Goal: Task Accomplishment & Management: Use online tool/utility

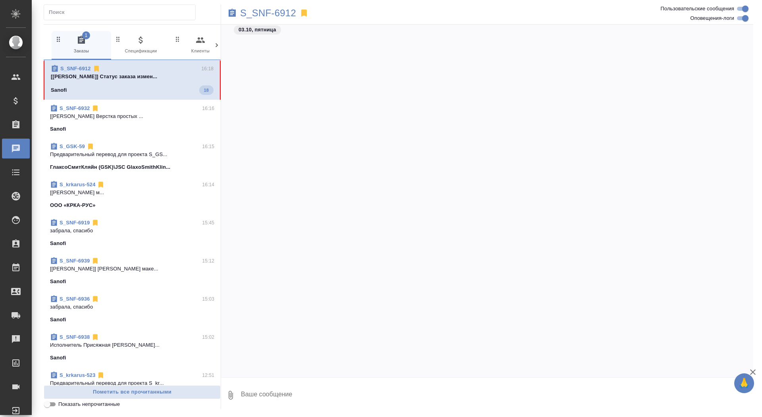
scroll to position [45257, 0]
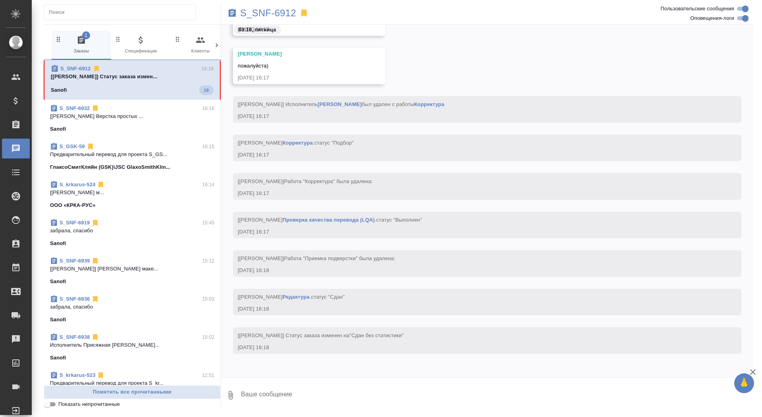
click at [328, 394] on textarea at bounding box center [496, 395] width 513 height 27
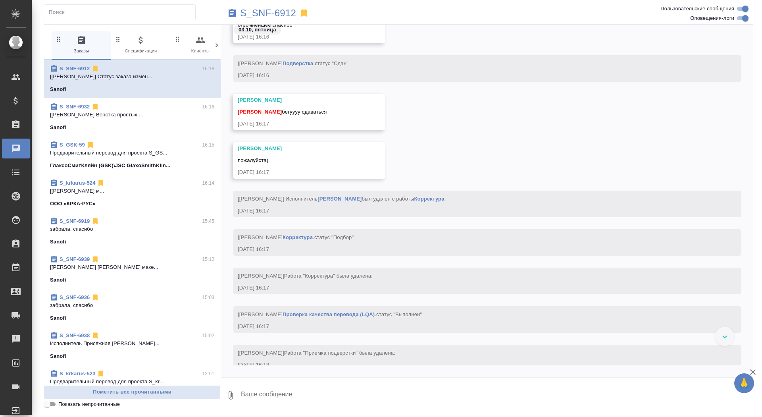
scroll to position [42349, 0]
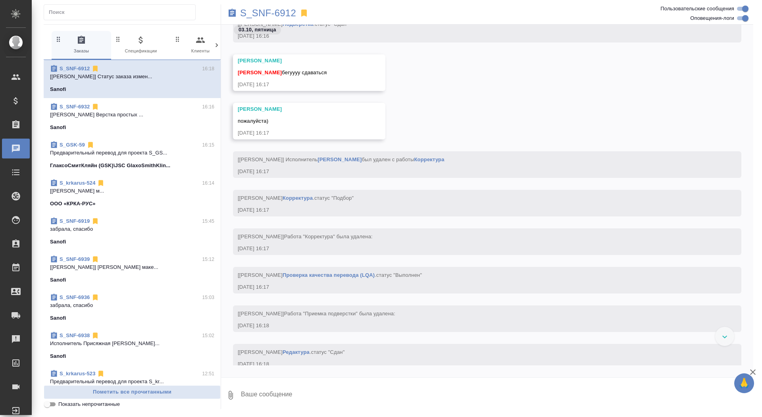
click at [315, 396] on textarea at bounding box center [496, 395] width 513 height 27
type textarea "забрала, спасибо"
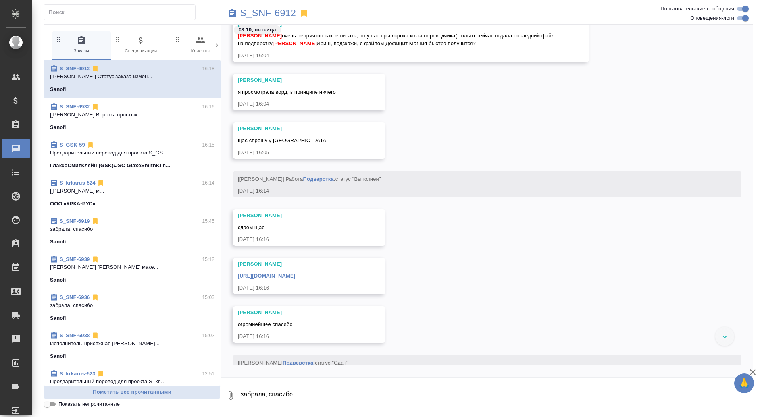
scroll to position [42003, 0]
click at [295, 278] on link "[URL][DOMAIN_NAME]" at bounding box center [267, 275] width 58 height 6
click at [266, 9] on p "S_SNF-6912" at bounding box center [268, 13] width 56 height 8
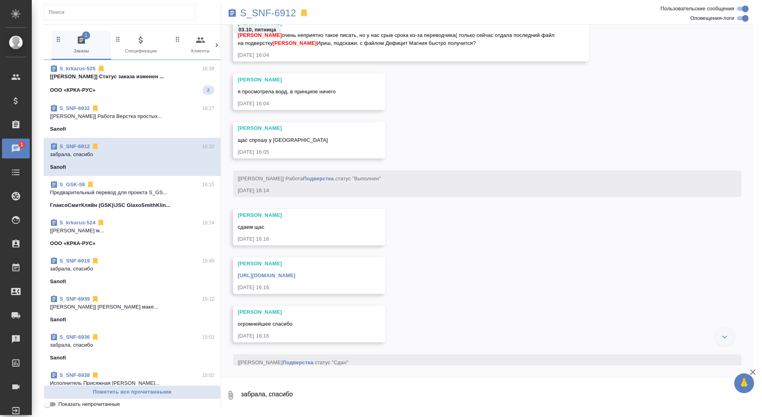
click at [109, 66] on div "S_krkarus-525 16:39" at bounding box center [132, 69] width 164 height 8
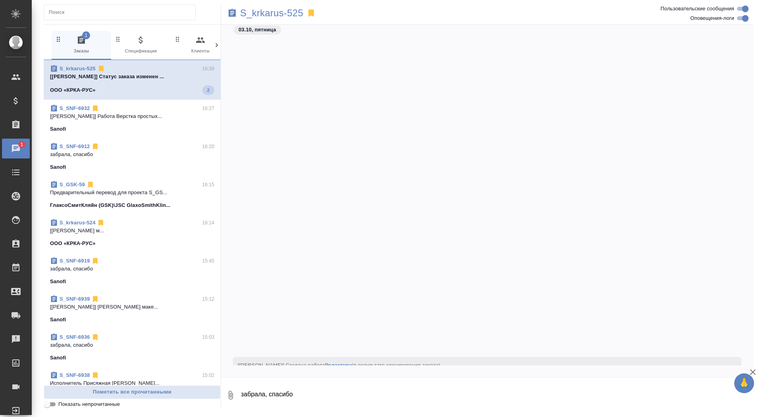
scroll to position [0, 0]
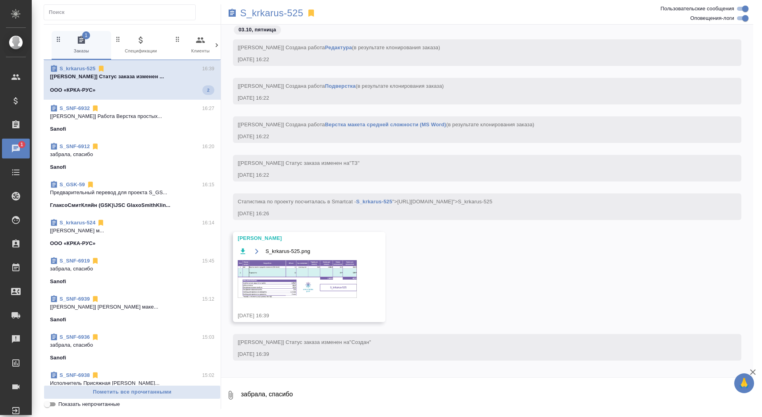
click at [267, 398] on textarea "забрала, спасибо" at bounding box center [496, 395] width 513 height 27
type textarea "спасибо!"
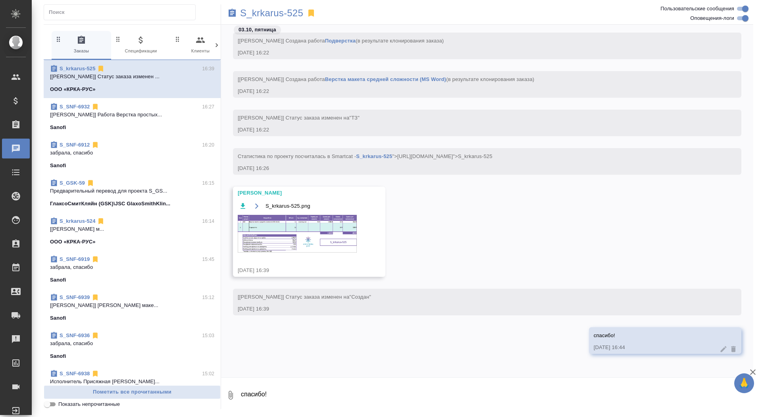
click at [319, 225] on img at bounding box center [297, 234] width 119 height 38
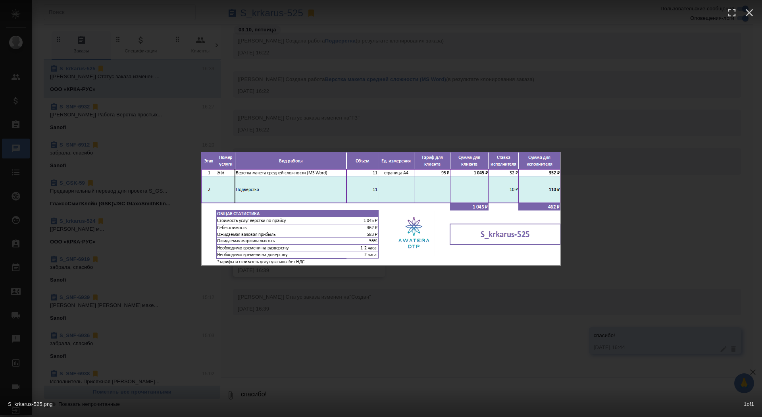
click at [315, 329] on div "S_krkarus-525.png 1 of 1" at bounding box center [381, 208] width 762 height 417
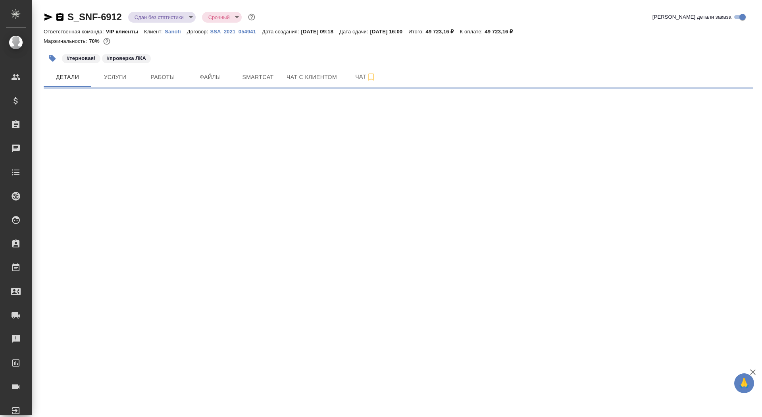
click at [60, 16] on icon "button" at bounding box center [59, 17] width 7 height 8
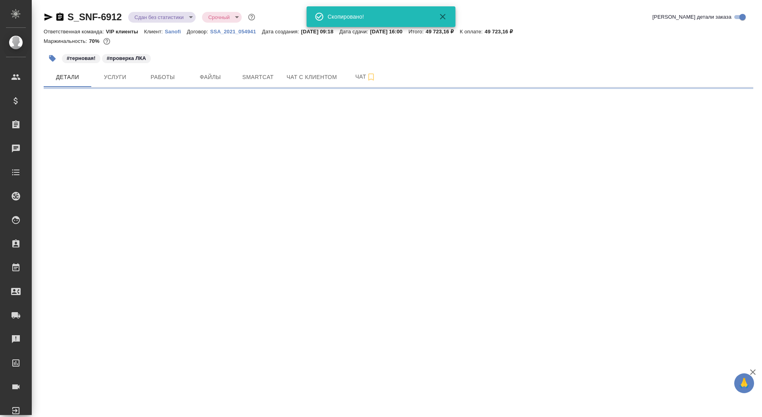
select select "RU"
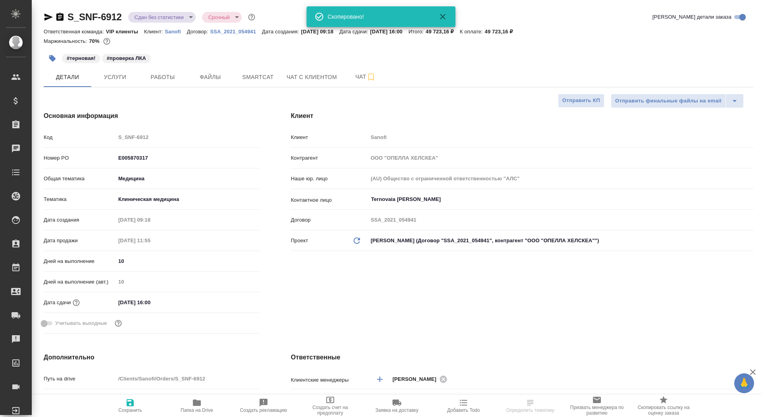
type textarea "x"
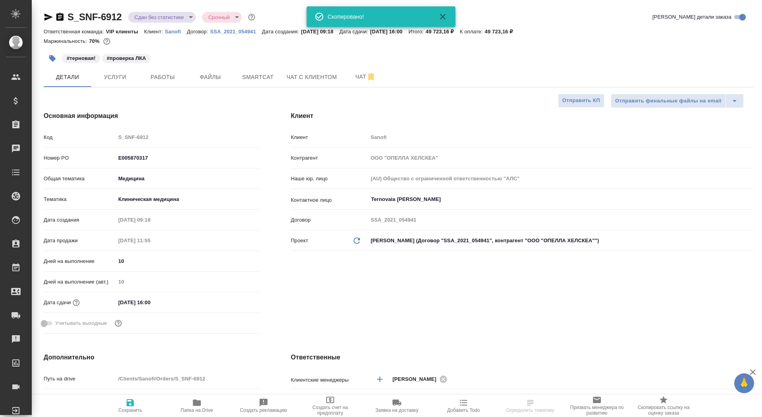
type textarea "x"
type input "Горшкова Валентина"
type input "Комаров Роман"
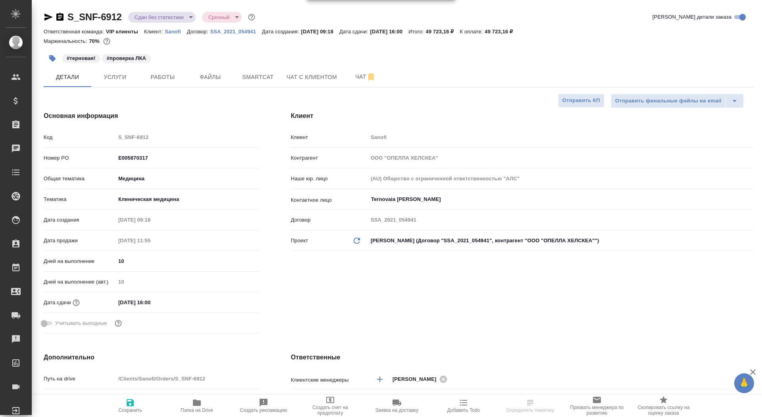
type textarea "x"
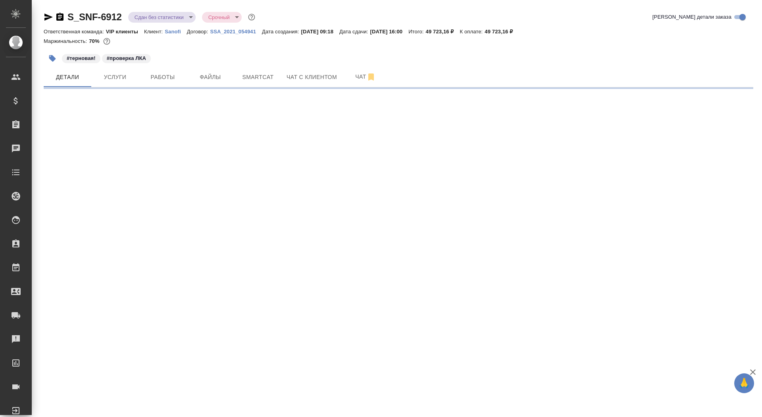
select select "RU"
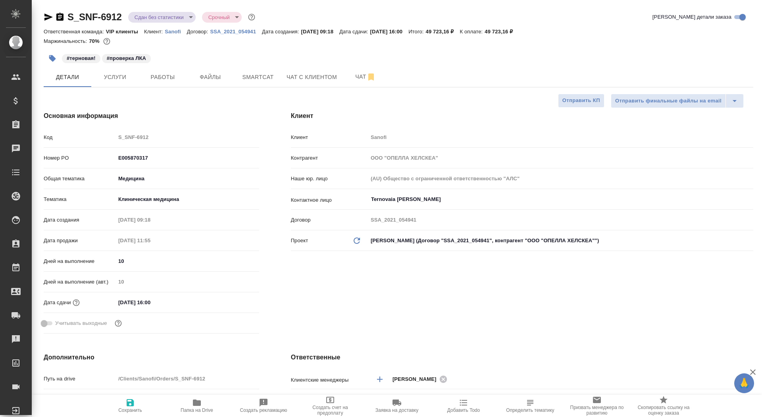
type textarea "x"
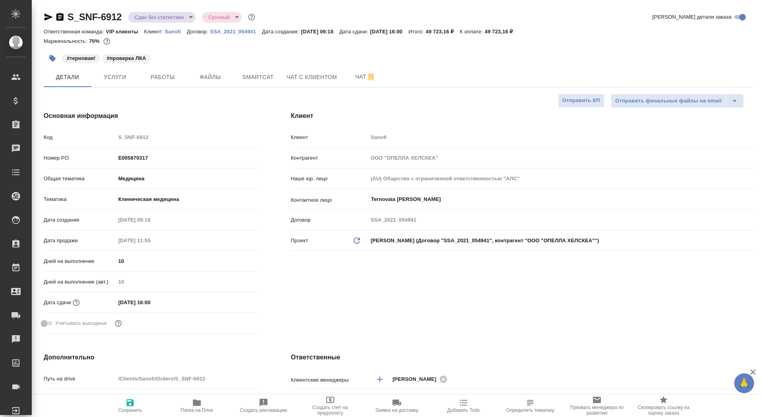
type textarea "x"
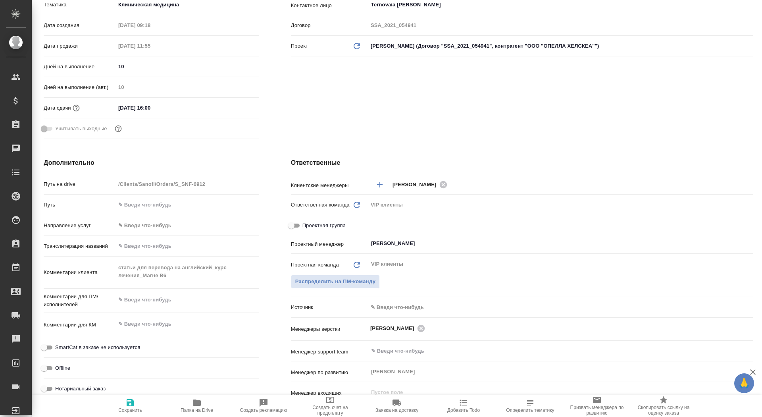
scroll to position [205, 0]
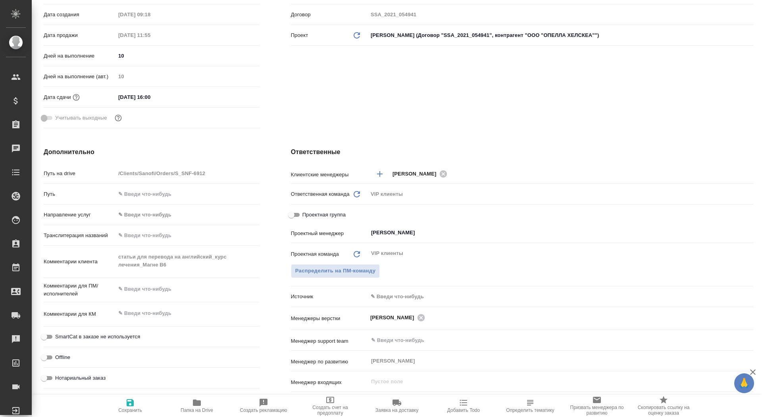
click at [99, 245] on div "Путь на drive /Clients/Sanofi/Orders/S_SNF-6912 Путь Направление услуг ✎ Введи …" at bounding box center [152, 278] width 216 height 225
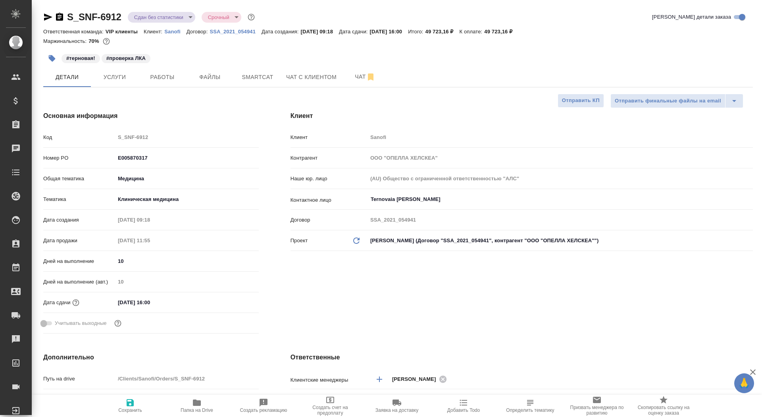
type textarea "x"
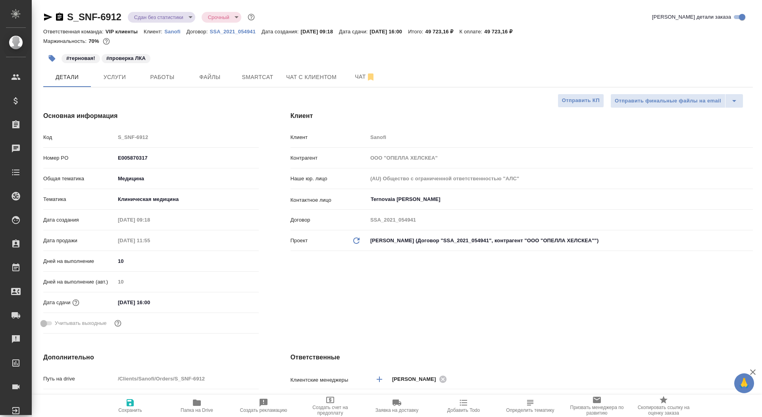
type textarea "x"
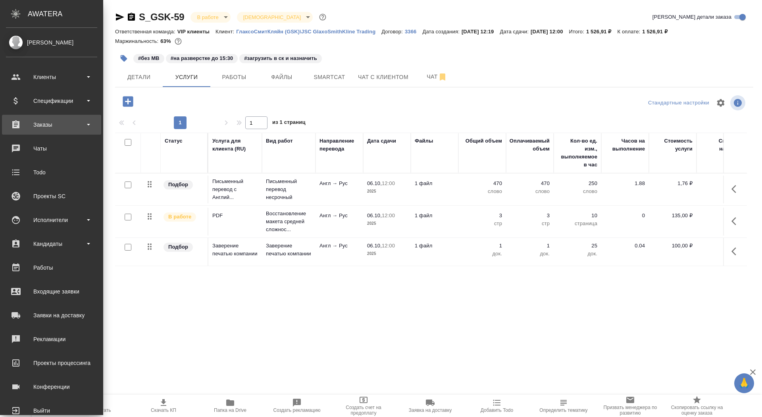
click at [24, 116] on div "Заказы" at bounding box center [51, 125] width 99 height 20
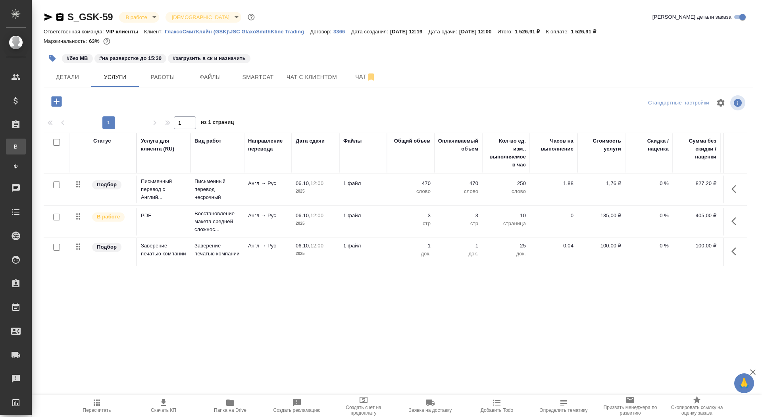
click at [26, 141] on link "В Все заказы" at bounding box center [16, 147] width 20 height 16
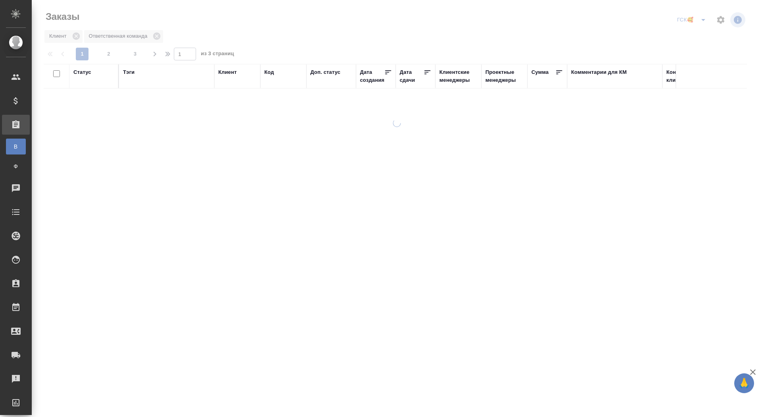
click at [703, 22] on icon "split button" at bounding box center [704, 20] width 10 height 10
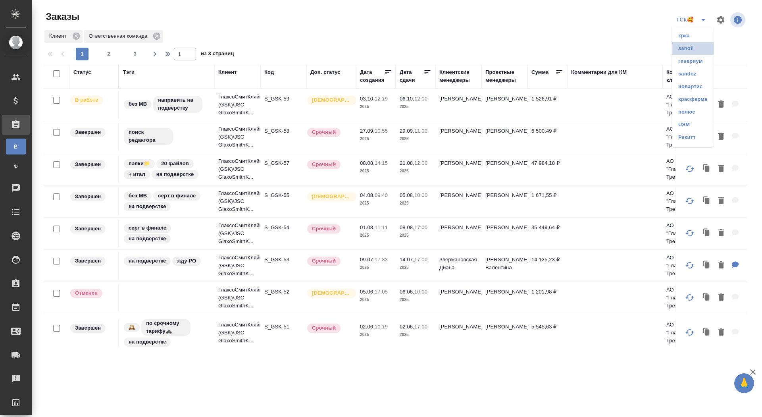
click at [691, 48] on li "sanofi" at bounding box center [693, 48] width 42 height 13
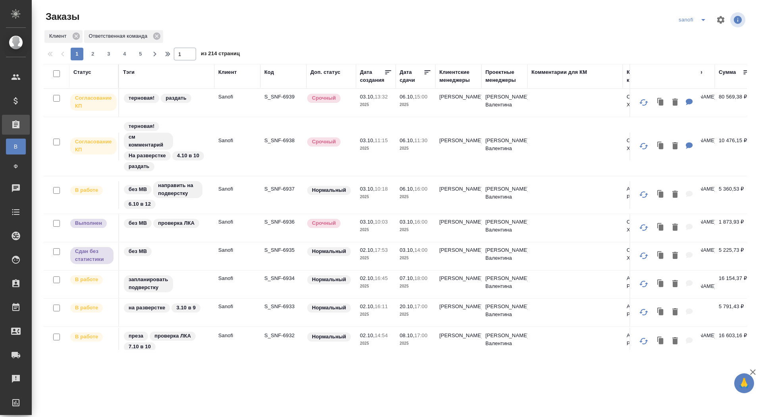
click at [405, 79] on div "Дата сдачи" at bounding box center [412, 76] width 24 height 16
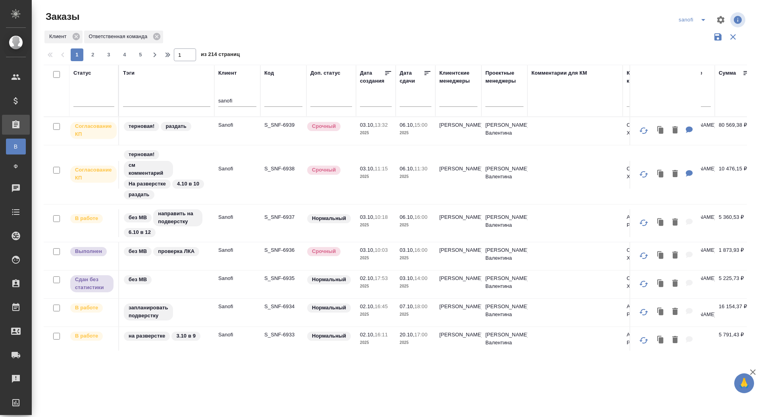
click at [407, 105] on input "text" at bounding box center [418, 100] width 27 height 11
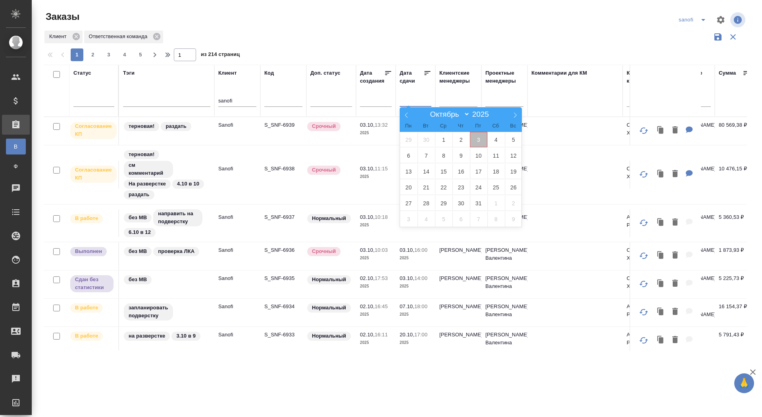
click at [480, 141] on span "3" at bounding box center [478, 139] width 17 height 15
type div "2025-10-02T21:00:00.000Z"
click at [499, 141] on span "4" at bounding box center [496, 139] width 17 height 15
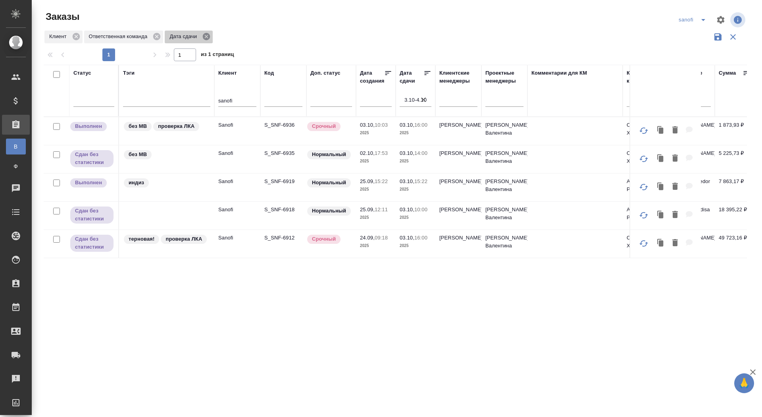
click at [208, 38] on icon at bounding box center [206, 36] width 7 height 7
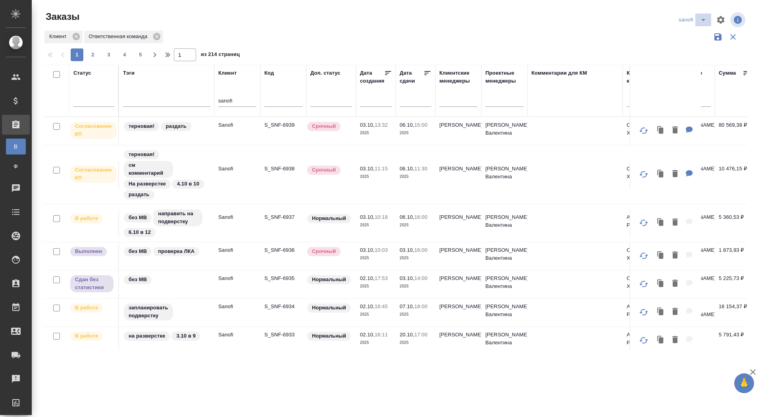
click at [705, 18] on icon "split button" at bounding box center [704, 20] width 10 height 10
click at [687, 39] on li "крка" at bounding box center [694, 35] width 42 height 13
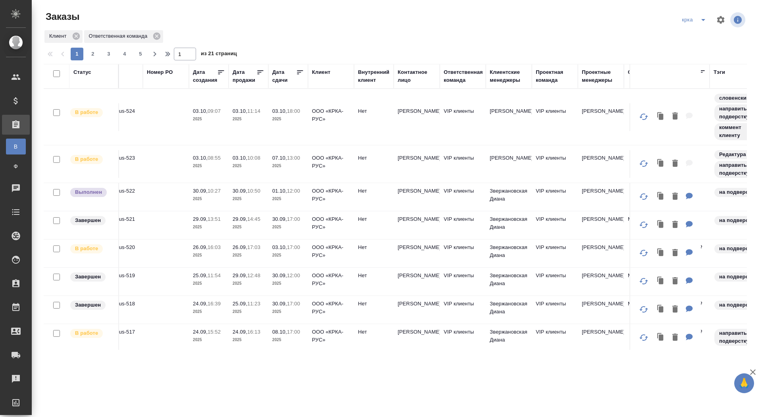
scroll to position [0, 210]
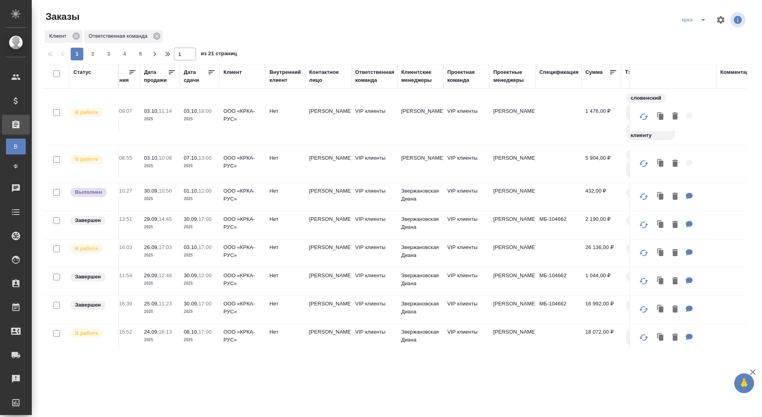
click at [559, 161] on td at bounding box center [559, 164] width 46 height 28
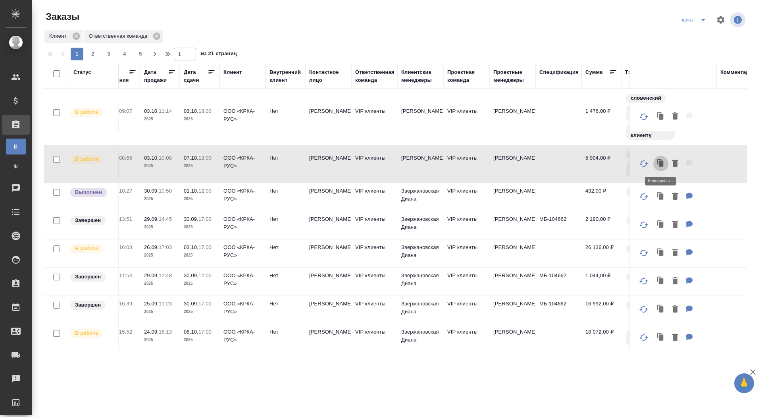
click at [661, 163] on icon "button" at bounding box center [661, 163] width 5 height 6
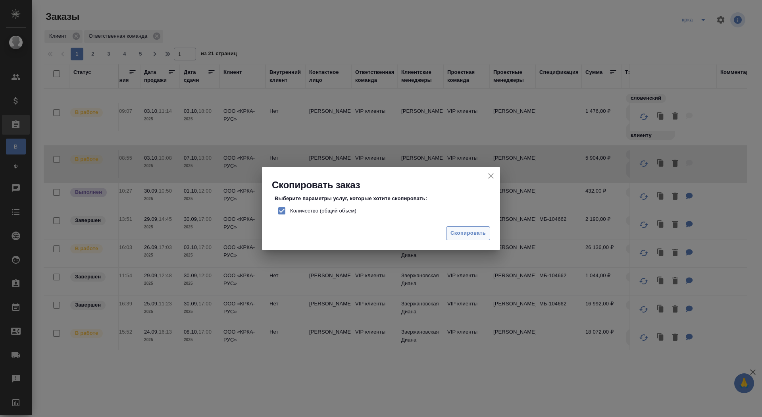
click at [465, 235] on span "Скопировать" at bounding box center [468, 233] width 35 height 9
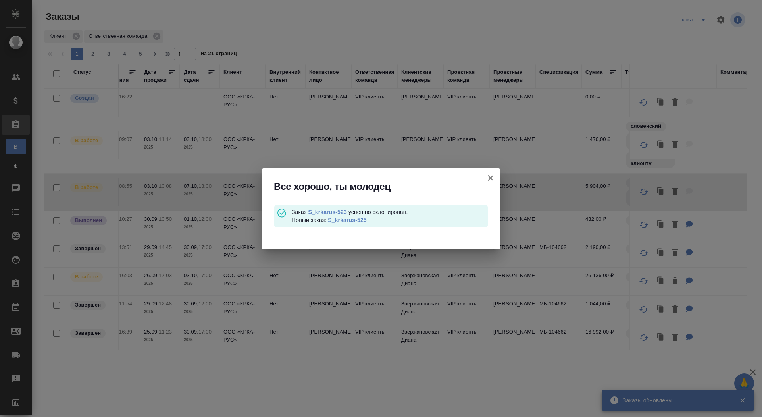
click at [347, 220] on link "S_krkarus-525" at bounding box center [347, 220] width 39 height 6
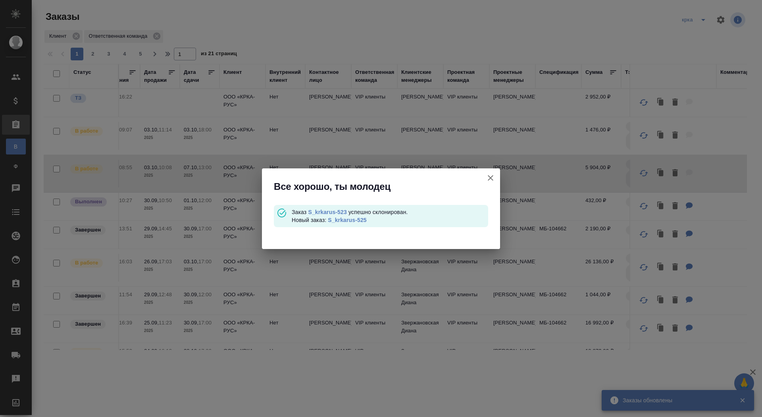
click at [490, 177] on icon "button" at bounding box center [491, 178] width 10 height 10
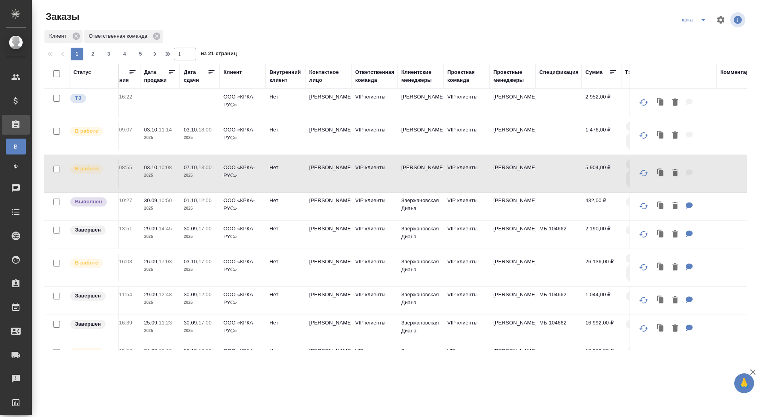
click at [256, 241] on td "ООО «КРКА-РУС»" at bounding box center [243, 235] width 46 height 28
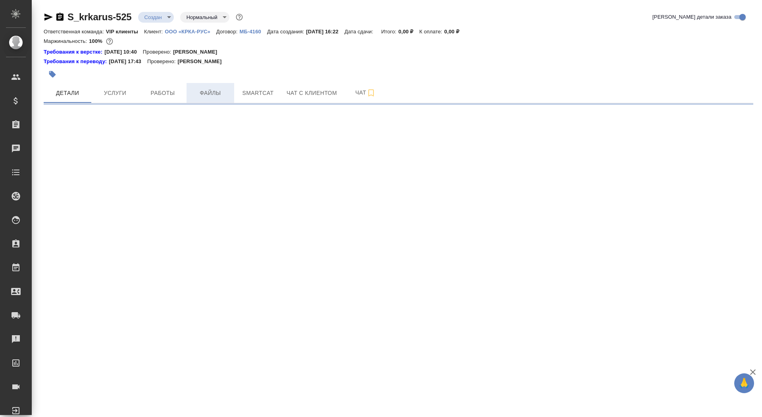
select select "RU"
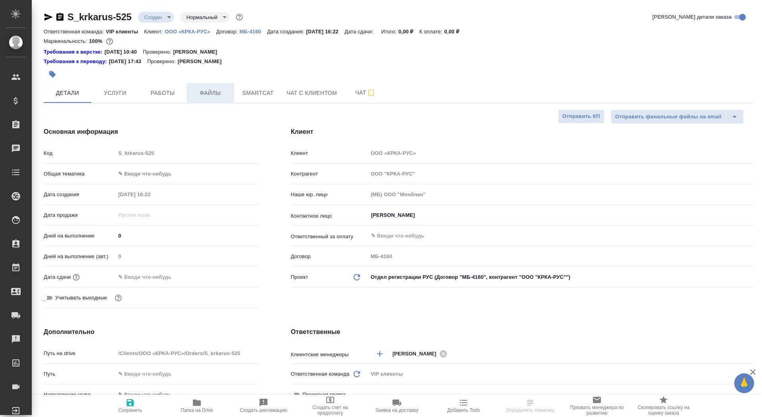
type textarea "x"
click at [212, 93] on span "Файлы" at bounding box center [210, 93] width 38 height 10
type textarea "x"
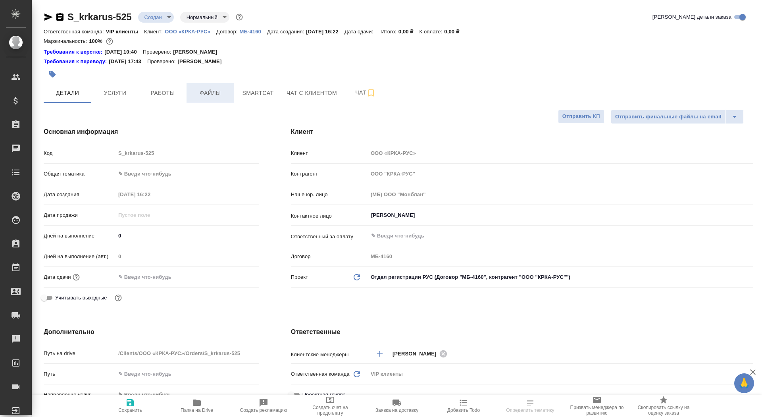
type textarea "x"
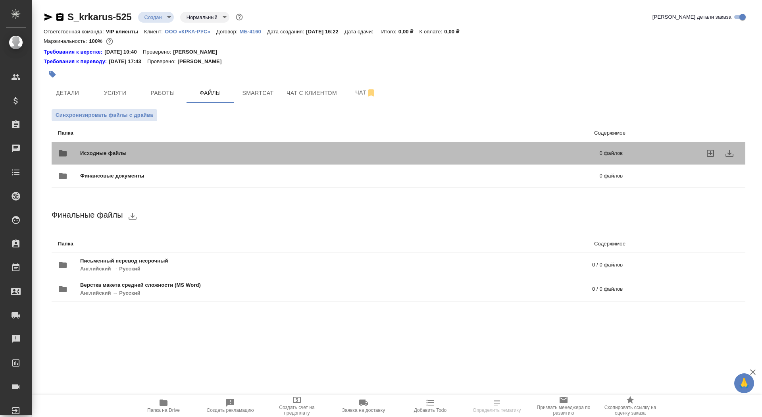
click at [189, 151] on span "Исходные файлы" at bounding box center [221, 153] width 283 height 8
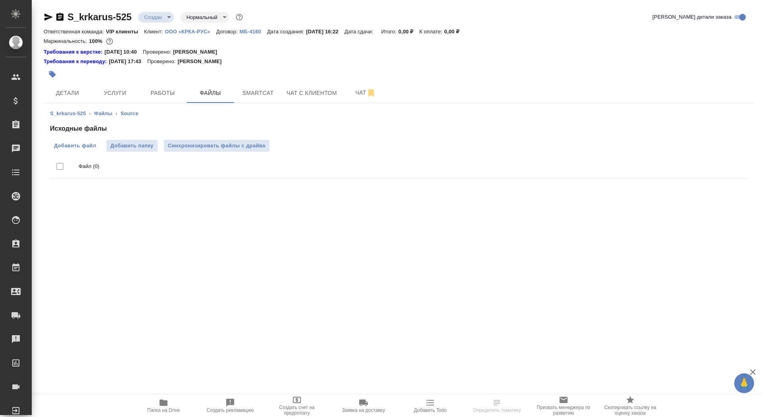
click at [72, 145] on span "Добавить файл" at bounding box center [75, 146] width 42 height 8
click at [0, 0] on input "Добавить файл" at bounding box center [0, 0] width 0 height 0
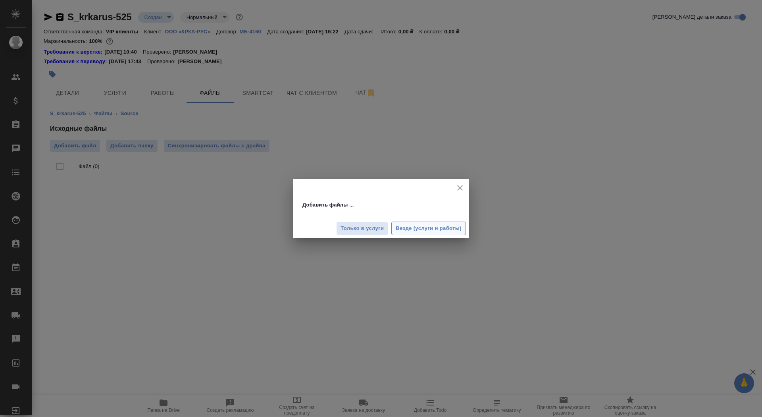
click at [423, 229] on span "Везде (услуги и работы)" at bounding box center [429, 228] width 66 height 9
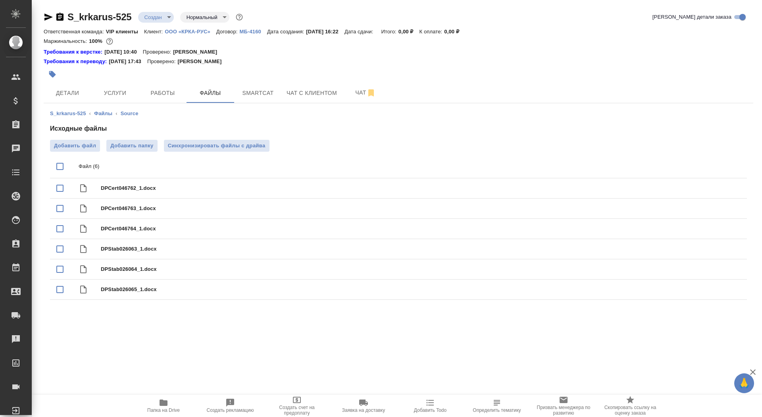
click at [162, 19] on body "🙏 .cls-1 fill:#fff; AWATERA Saydasheva Dilyara Клиенты Спецификации Заказы 0 Ча…" at bounding box center [381, 208] width 762 height 417
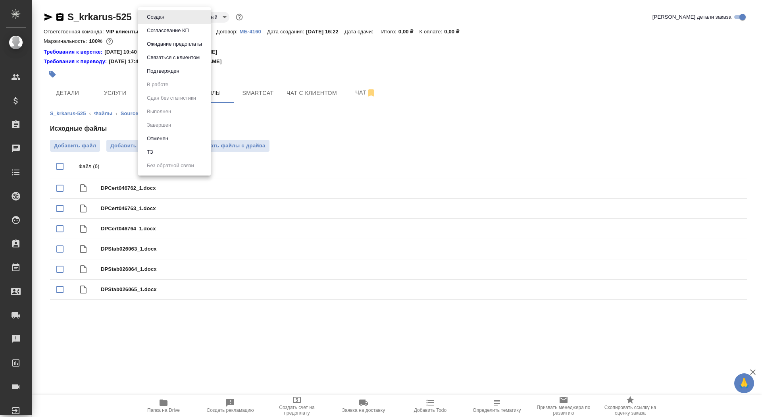
click at [183, 149] on li "ТЗ" at bounding box center [174, 152] width 73 height 14
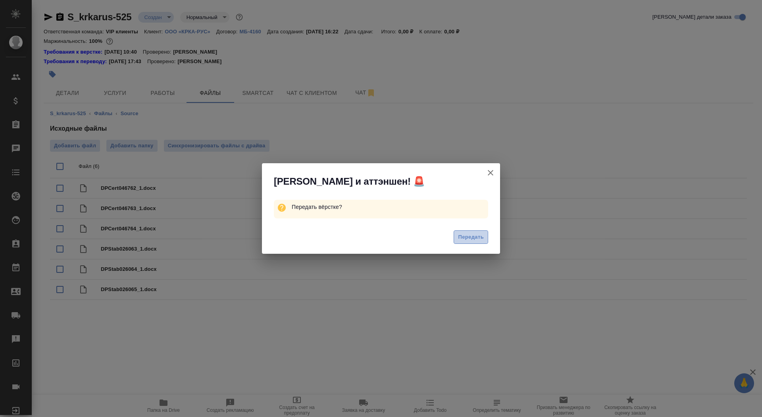
click at [480, 239] on span "Передать" at bounding box center [471, 237] width 26 height 9
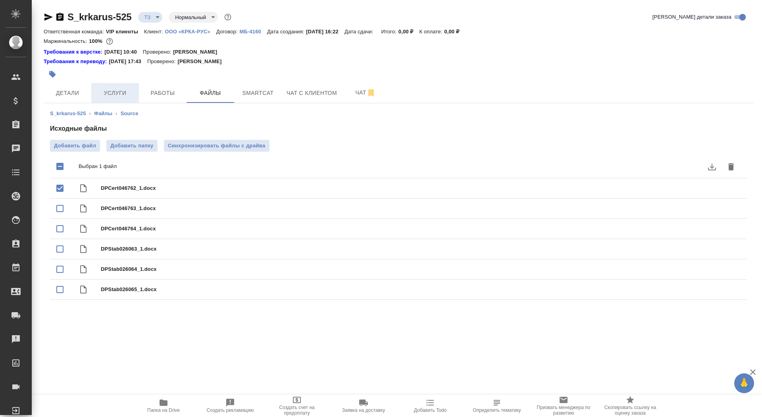
click at [133, 87] on button "Услуги" at bounding box center [115, 93] width 48 height 20
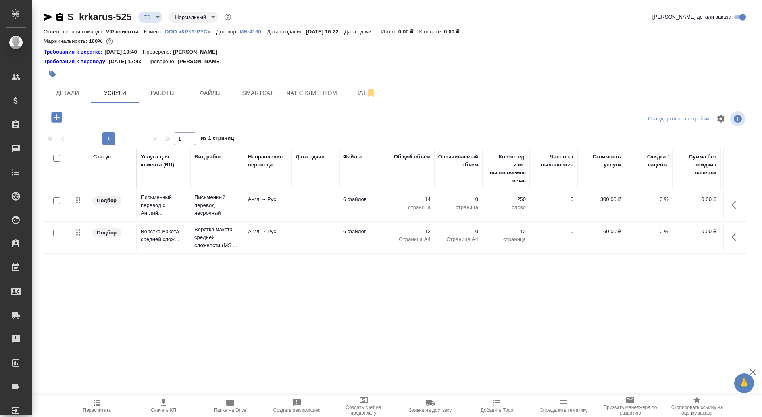
click at [54, 200] on input "checkbox" at bounding box center [56, 200] width 7 height 7
checkbox input "true"
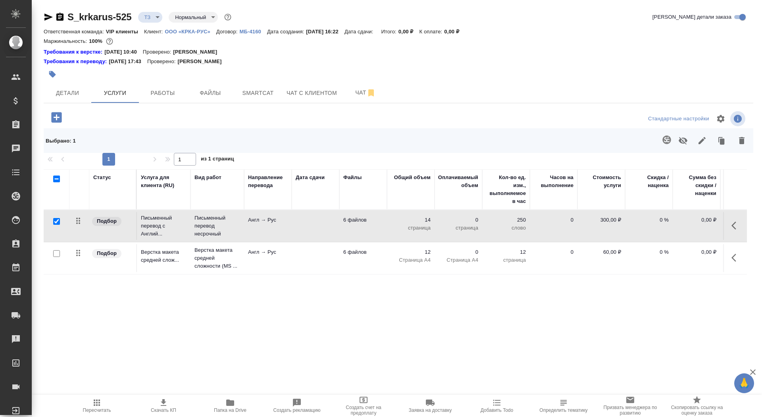
click at [304, 225] on td at bounding box center [316, 226] width 48 height 28
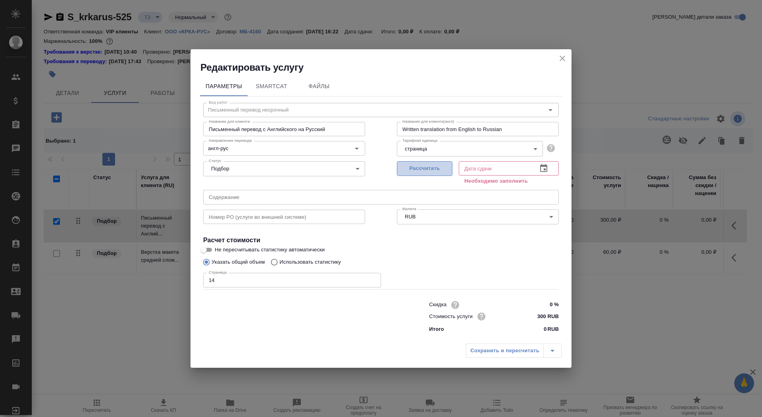
click at [433, 165] on span "Рассчитать" at bounding box center [424, 168] width 47 height 9
type input "07.10.2025 14:23"
click at [205, 246] on input "Не пересчитывать статистику автоматически" at bounding box center [203, 250] width 29 height 10
checkbox input "true"
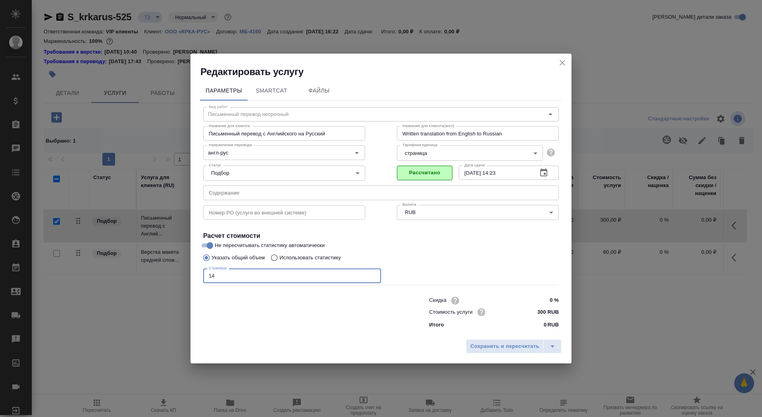
drag, startPoint x: 223, startPoint y: 275, endPoint x: 183, endPoint y: 274, distance: 39.7
click at [183, 275] on div "Редактировать услугу Параметры SmartCat Файлы Вид работ Письменный перевод неср…" at bounding box center [381, 208] width 762 height 417
type input "1"
click at [507, 347] on span "Сохранить и пересчитать" at bounding box center [505, 346] width 69 height 9
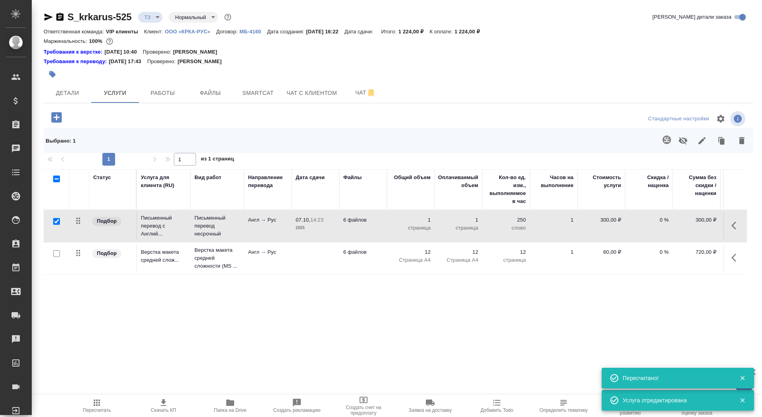
click at [666, 141] on icon "button" at bounding box center [667, 140] width 10 height 10
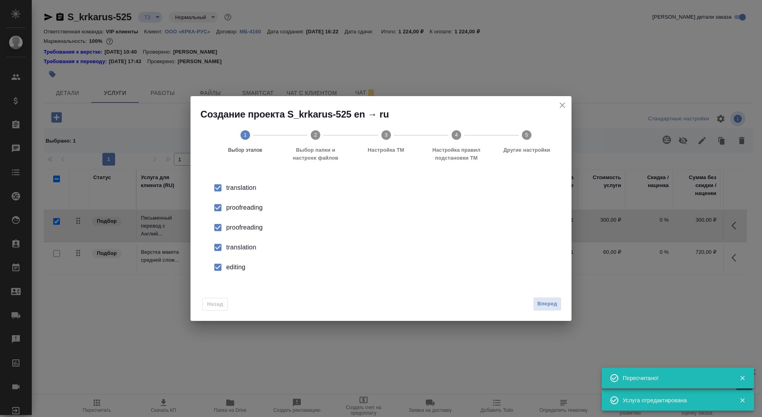
click at [244, 206] on div "proofreading" at bounding box center [389, 208] width 326 height 10
click at [245, 253] on li "translation" at bounding box center [381, 247] width 356 height 20
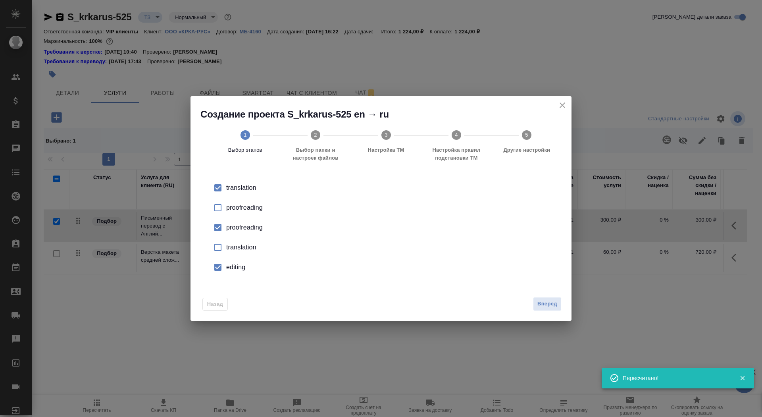
click at [245, 266] on div "editing" at bounding box center [389, 267] width 326 height 10
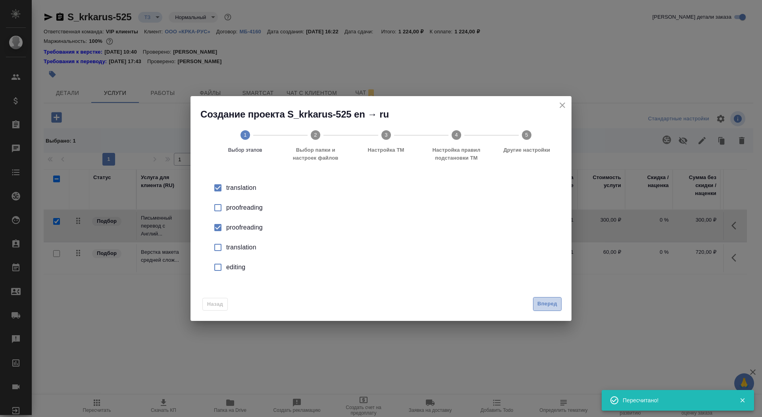
click at [545, 301] on span "Вперед" at bounding box center [548, 303] width 20 height 9
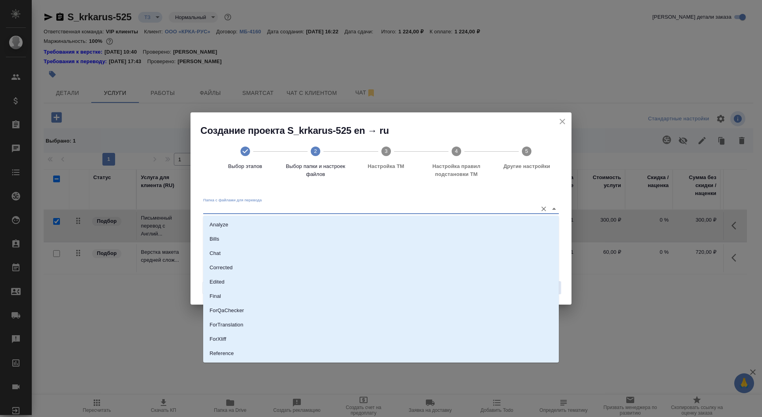
click at [442, 212] on input "Папка с файлами для перевода" at bounding box center [368, 209] width 330 height 10
click at [430, 326] on li "Source" at bounding box center [381, 326] width 356 height 14
type input "Source"
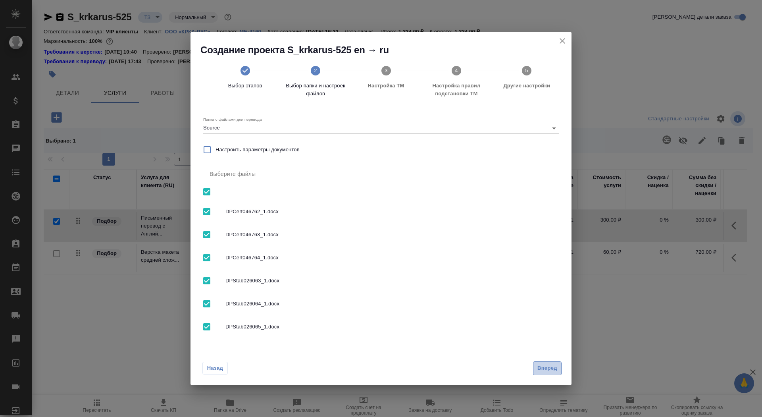
click at [550, 369] on span "Вперед" at bounding box center [548, 368] width 20 height 9
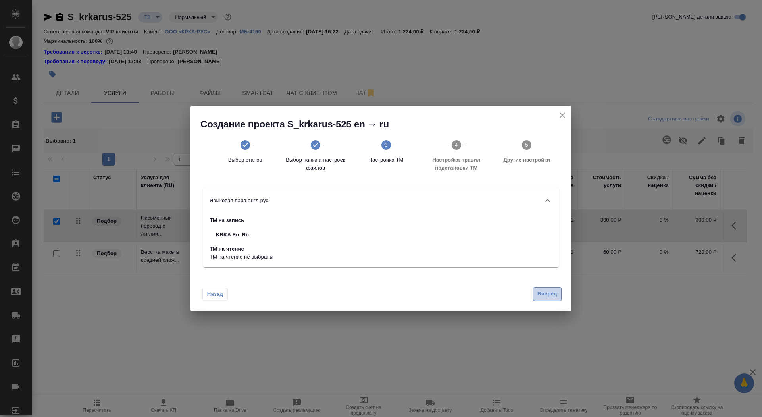
click at [542, 299] on button "Вперед" at bounding box center [547, 294] width 29 height 14
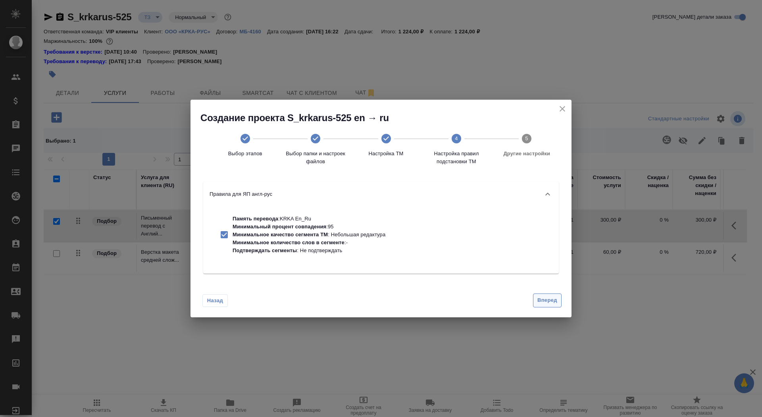
click at [542, 299] on span "Вперед" at bounding box center [548, 300] width 20 height 9
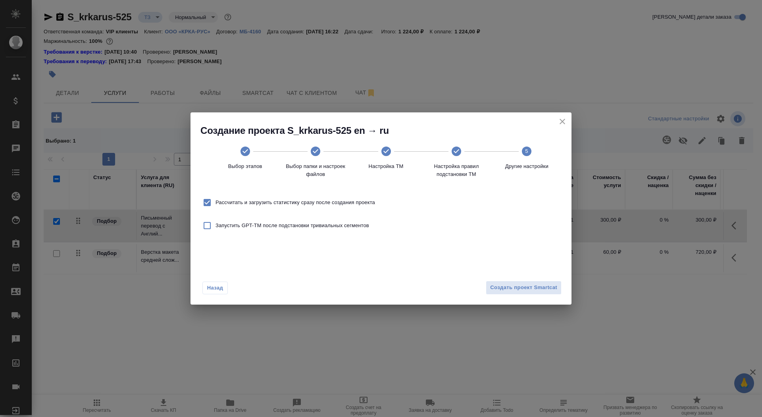
click at [361, 203] on span "Рассчитать и загрузить статистику сразу после создания проекта" at bounding box center [296, 203] width 160 height 8
click at [216, 203] on input "Рассчитать и загрузить статистику сразу после создания проекта" at bounding box center [207, 202] width 17 height 17
checkbox input "false"
click at [549, 293] on button "Создать проект Smartcat" at bounding box center [524, 288] width 76 height 14
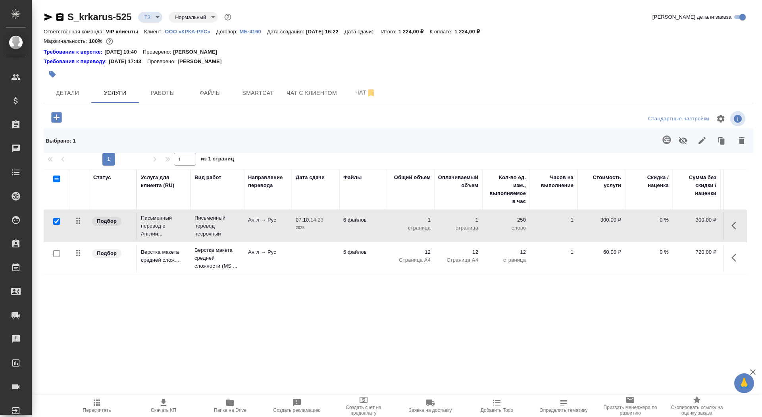
click at [272, 265] on td "Англ → Рус" at bounding box center [268, 258] width 48 height 28
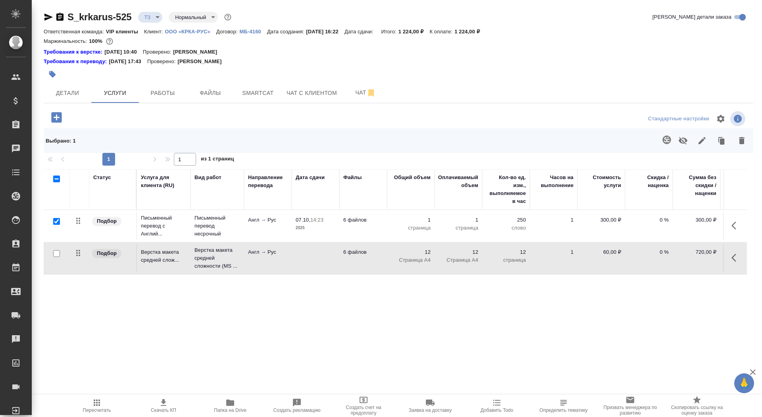
click at [272, 265] on td "Англ → Рус" at bounding box center [268, 258] width 48 height 28
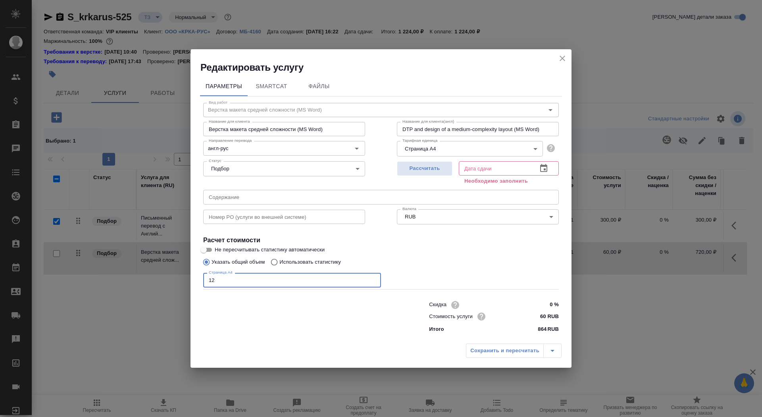
drag, startPoint x: 251, startPoint y: 274, endPoint x: 244, endPoint y: 285, distance: 12.7
click at [244, 285] on input "12" at bounding box center [292, 280] width 178 height 14
type input "1"
click at [424, 166] on span "Рассчитать" at bounding box center [424, 168] width 47 height 9
type input "03.10.2025 16:29"
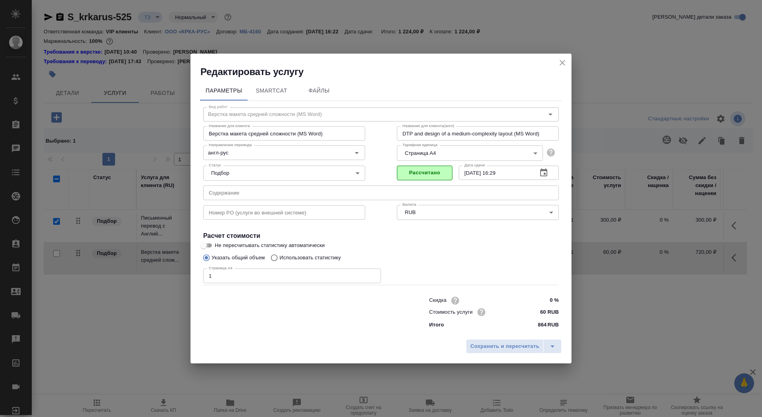
click at [208, 243] on input "Не пересчитывать статистику автоматически" at bounding box center [203, 246] width 29 height 10
checkbox input "true"
click at [507, 347] on span "Сохранить и пересчитать" at bounding box center [505, 346] width 69 height 9
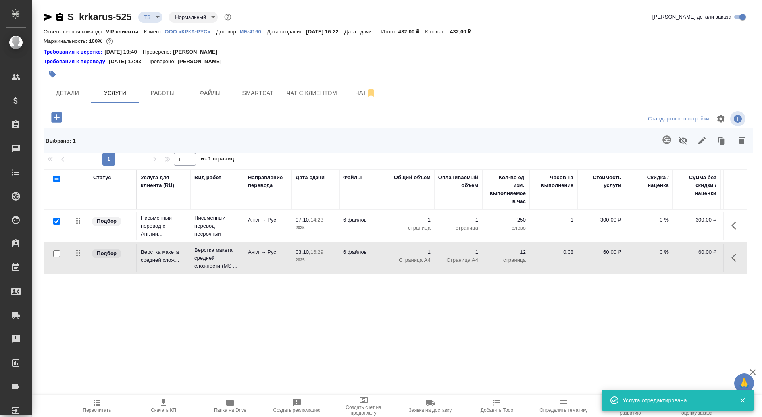
click at [277, 220] on p "Англ → Рус" at bounding box center [268, 220] width 40 height 8
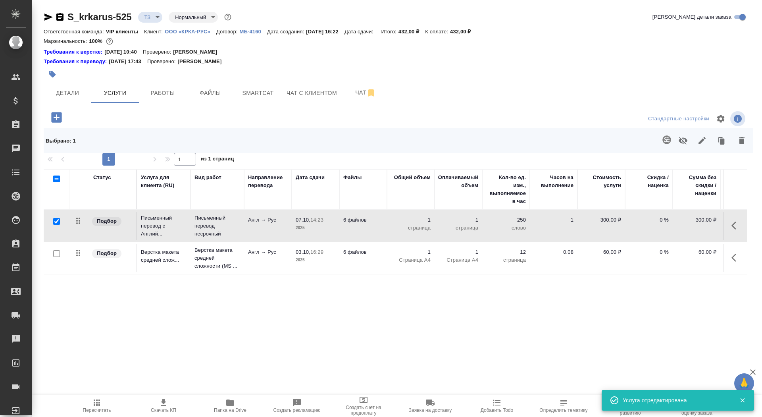
click at [277, 220] on p "Англ → Рус" at bounding box center [268, 220] width 40 height 8
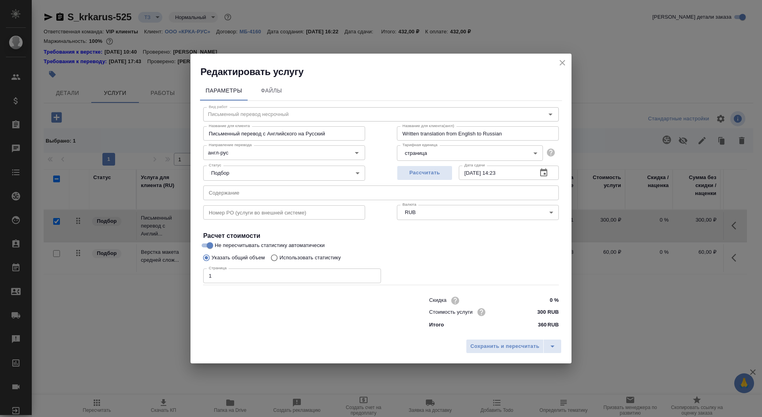
click at [253, 190] on input "text" at bounding box center [381, 192] width 356 height 14
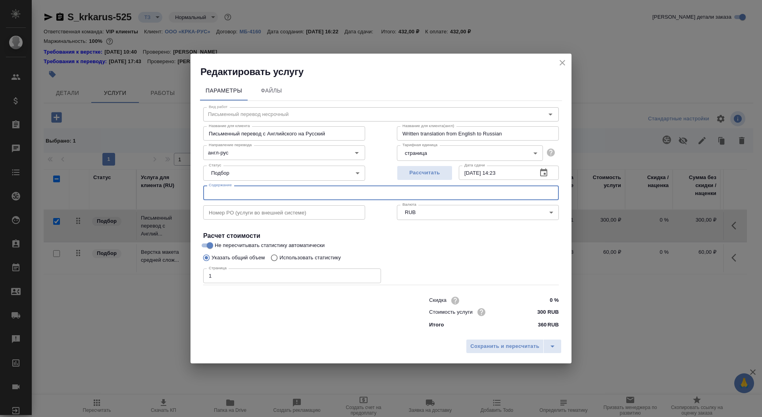
paste input "КРКА Валсартан Н (Валсартан), субстанция-гранулы (нац. процедура)"
type input "КРКА Валсартан Н (Валсартан), субстанция-гранулы (нац. процедура)"
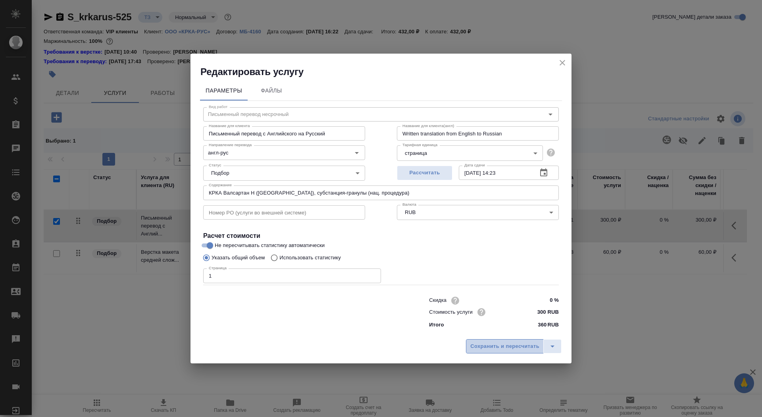
click at [480, 342] on span "Сохранить и пересчитать" at bounding box center [505, 346] width 69 height 9
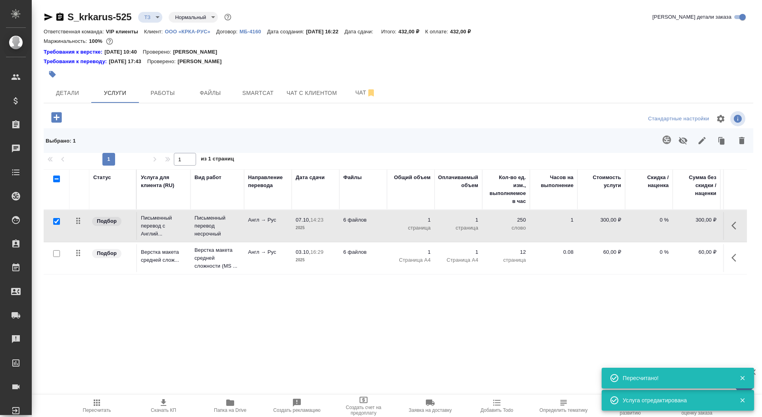
click at [338, 260] on td "03.10, 16:29 2025" at bounding box center [316, 258] width 48 height 28
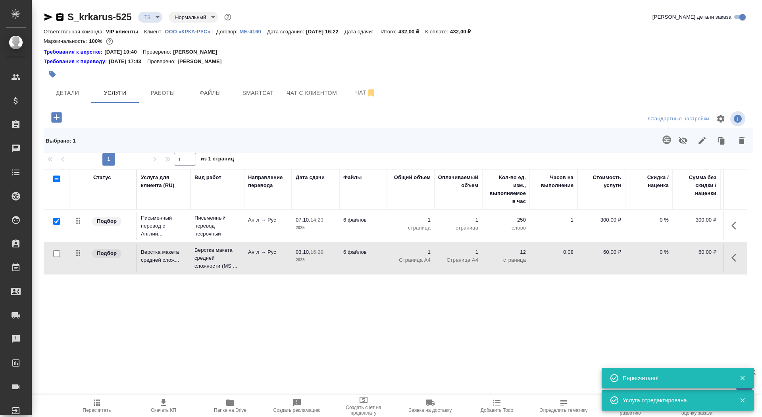
click at [338, 260] on td "03.10, 16:29 2025" at bounding box center [316, 258] width 48 height 28
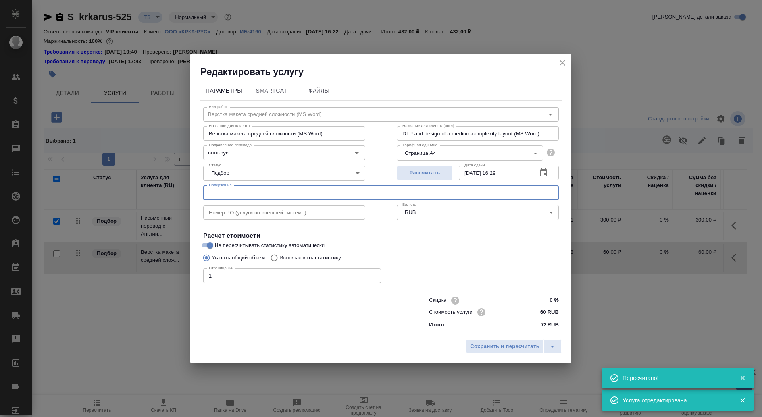
click at [276, 195] on input "text" at bounding box center [381, 192] width 356 height 14
paste input "КРКА Валсартан Н (Валсартан), субстанция-гранулы (нац. процедура)"
type input "КРКА Валсартан Н (Валсартан), субстанция-гранулы (нац. процедура)"
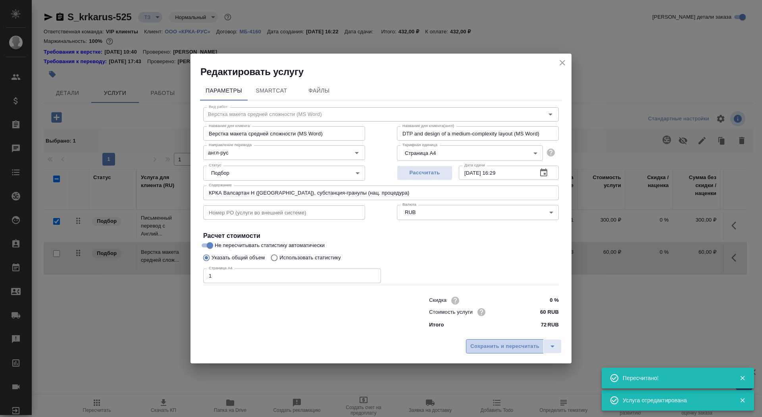
click at [486, 343] on span "Сохранить и пересчитать" at bounding box center [505, 346] width 69 height 9
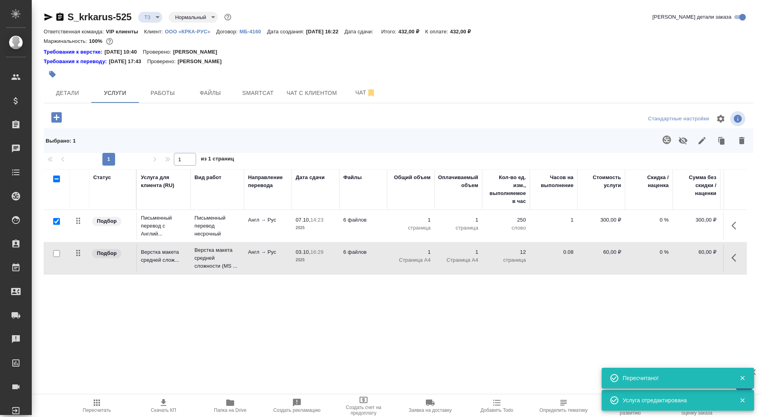
click at [275, 223] on p "Англ → Рус" at bounding box center [268, 220] width 40 height 8
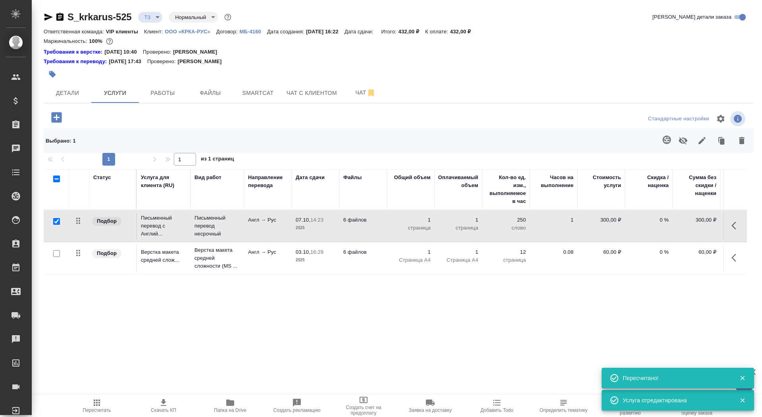
click at [275, 223] on p "Англ → Рус" at bounding box center [268, 220] width 40 height 8
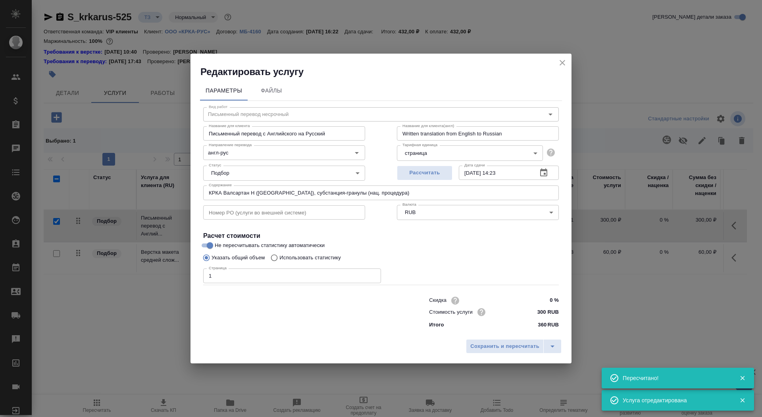
click at [271, 277] on input "1" at bounding box center [292, 275] width 178 height 14
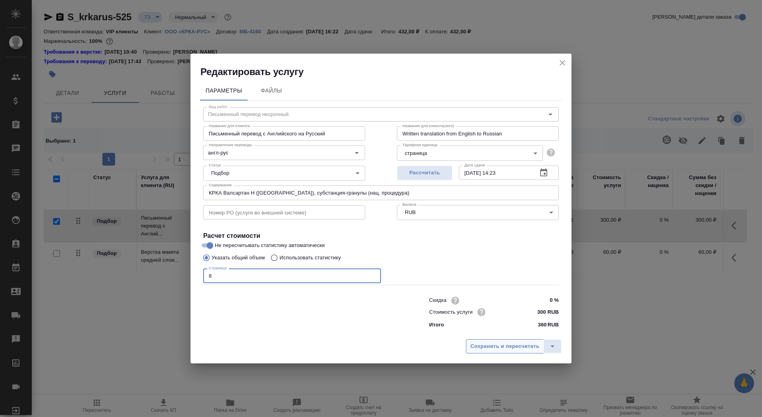
type input "8"
click at [490, 350] on span "Сохранить и пересчитать" at bounding box center [505, 346] width 69 height 9
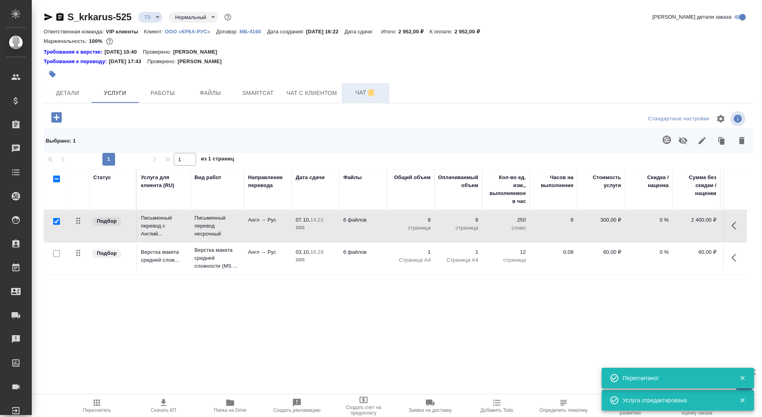
click at [356, 93] on span "Чат" at bounding box center [366, 93] width 38 height 10
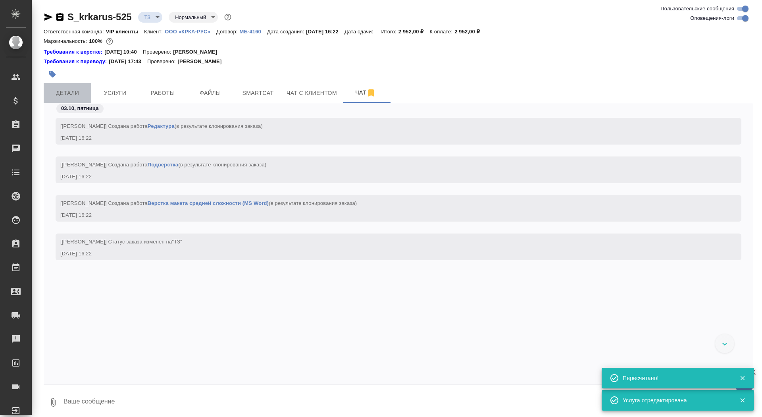
click at [66, 84] on button "Детали" at bounding box center [68, 93] width 48 height 20
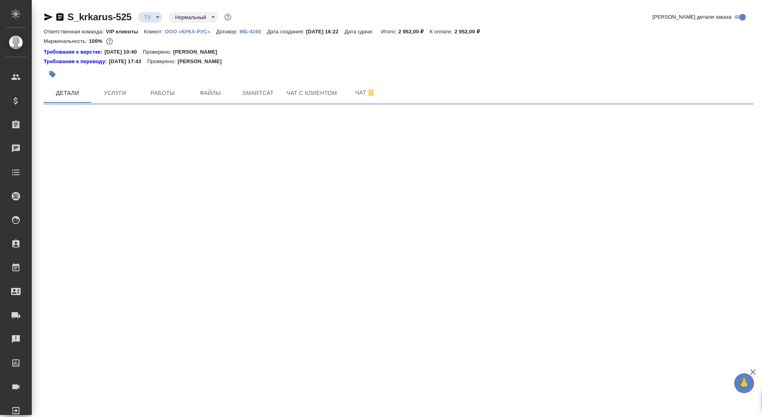
select select "RU"
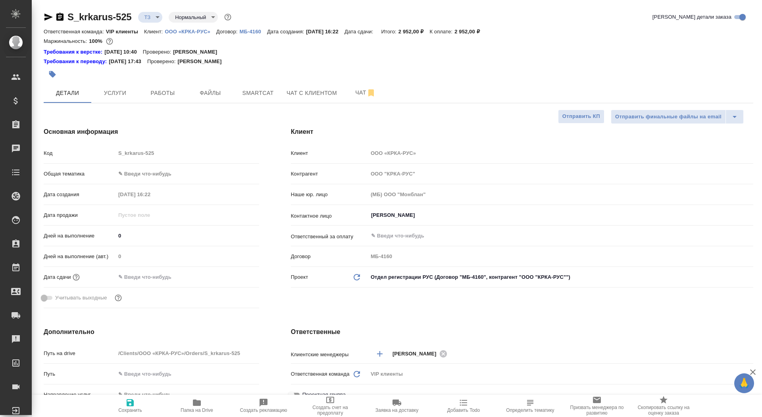
type textarea "x"
click at [351, 94] on span "Чат" at bounding box center [366, 93] width 38 height 10
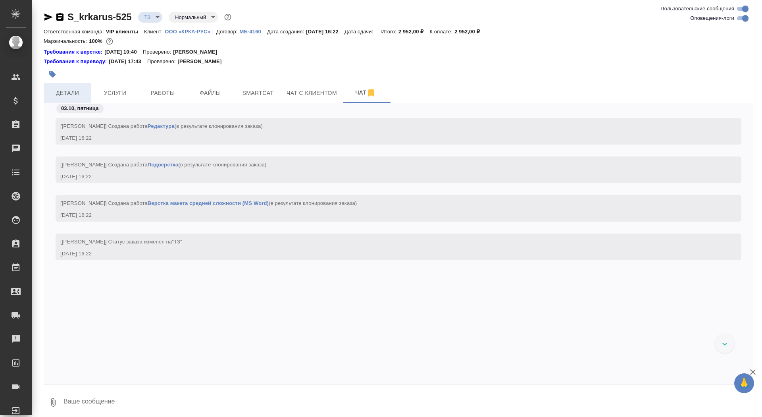
click at [69, 91] on span "Детали" at bounding box center [67, 93] width 38 height 10
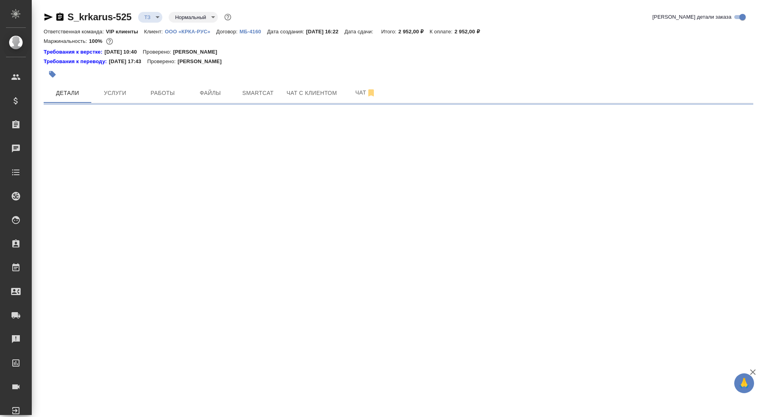
select select "RU"
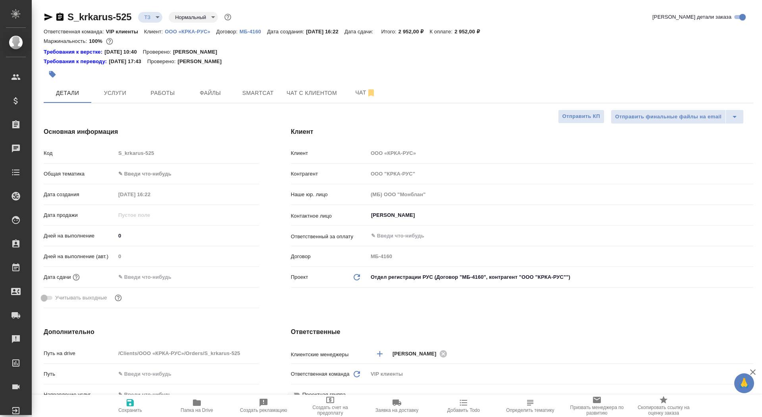
type textarea "x"
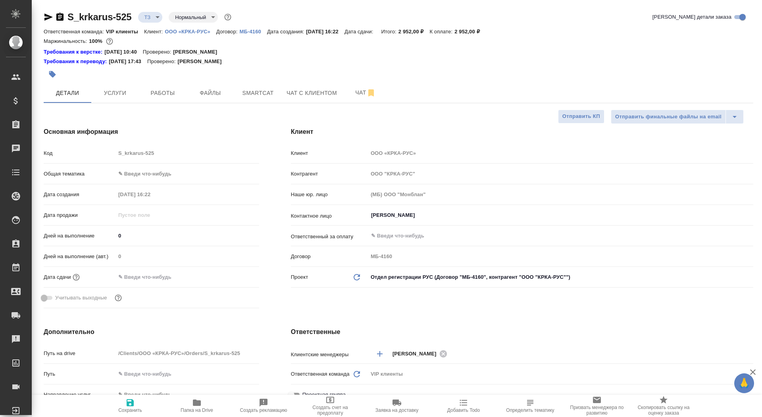
type textarea "x"
click at [352, 92] on span "Чат" at bounding box center [366, 93] width 38 height 10
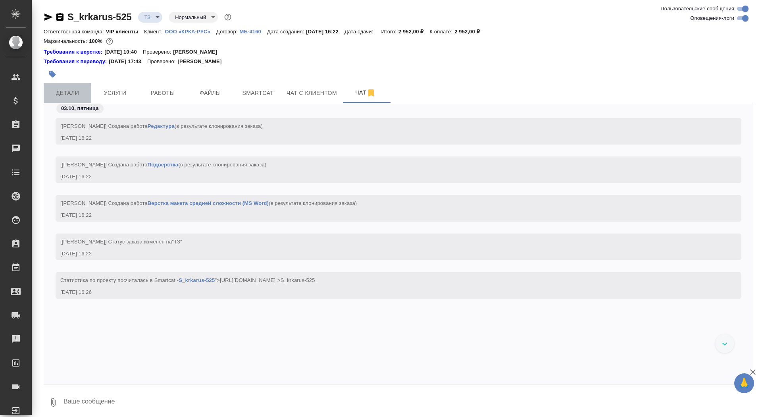
click at [79, 85] on button "Детали" at bounding box center [68, 93] width 48 height 20
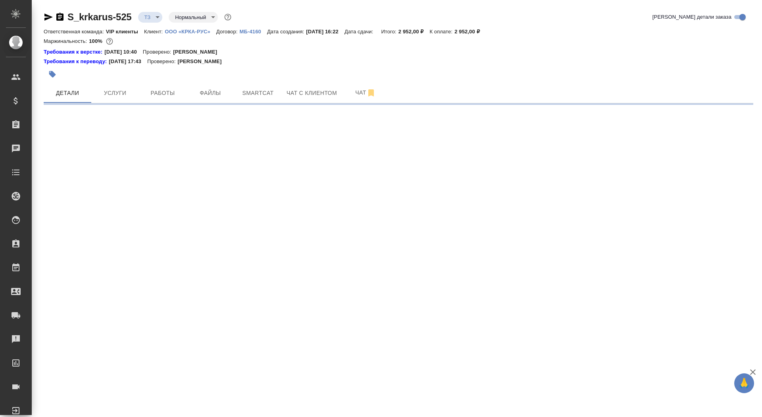
select select "RU"
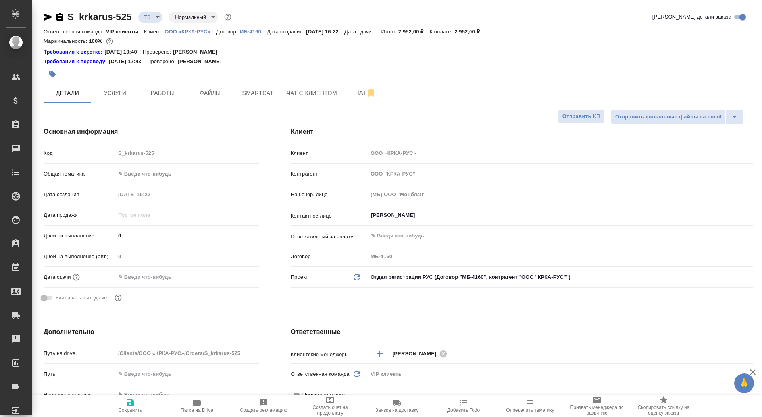
type textarea "x"
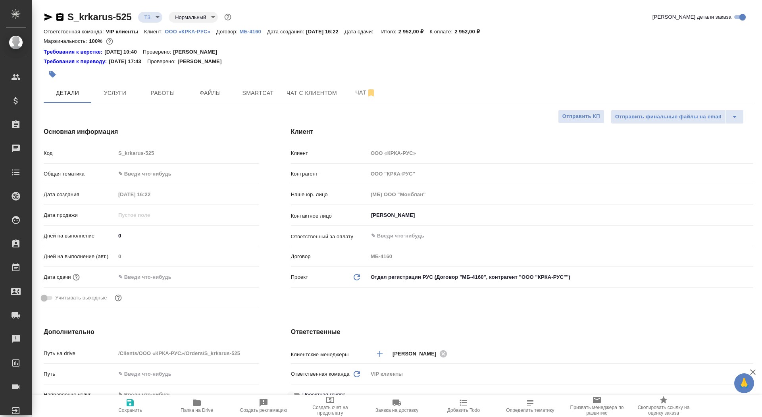
type textarea "x"
click at [350, 88] on span "Чат" at bounding box center [366, 93] width 38 height 10
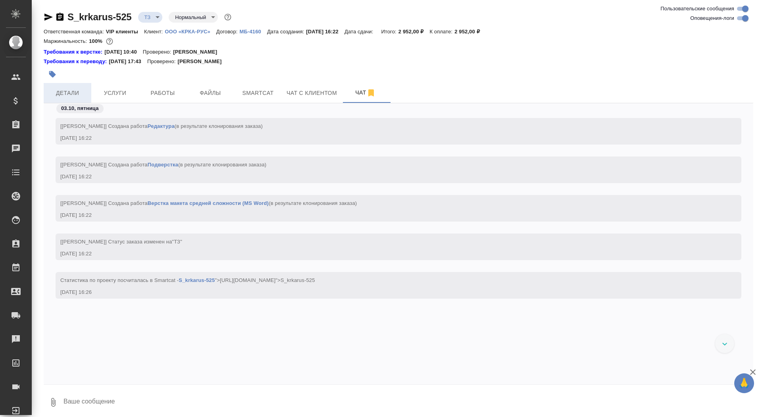
click at [75, 90] on span "Детали" at bounding box center [67, 93] width 38 height 10
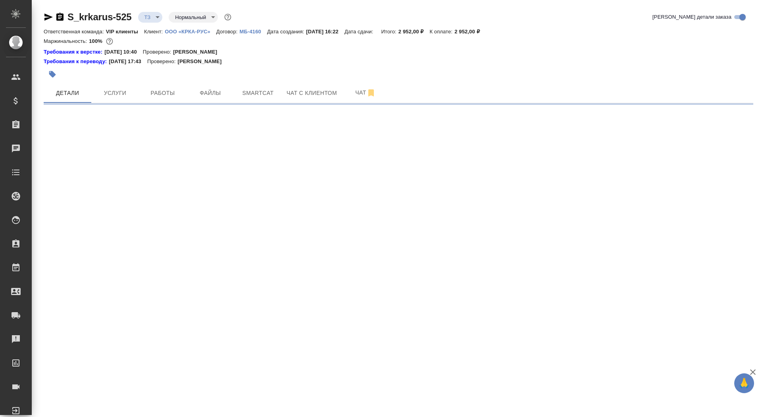
select select "RU"
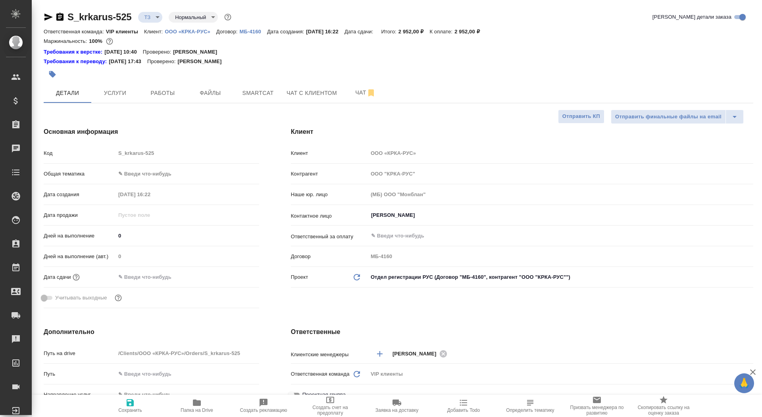
type textarea "x"
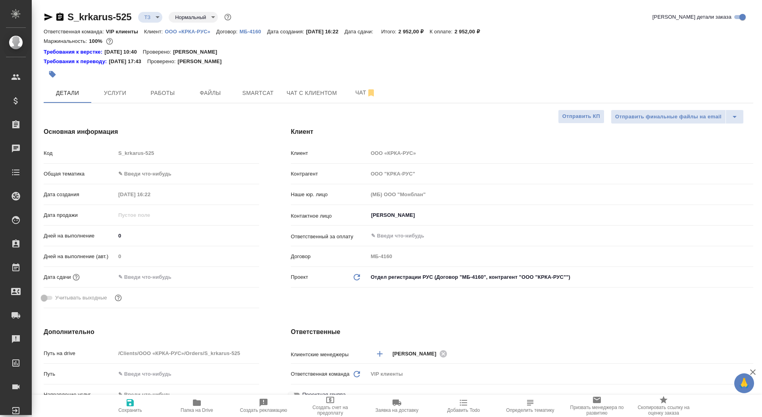
type textarea "x"
click at [152, 280] on input "text" at bounding box center [150, 277] width 69 height 12
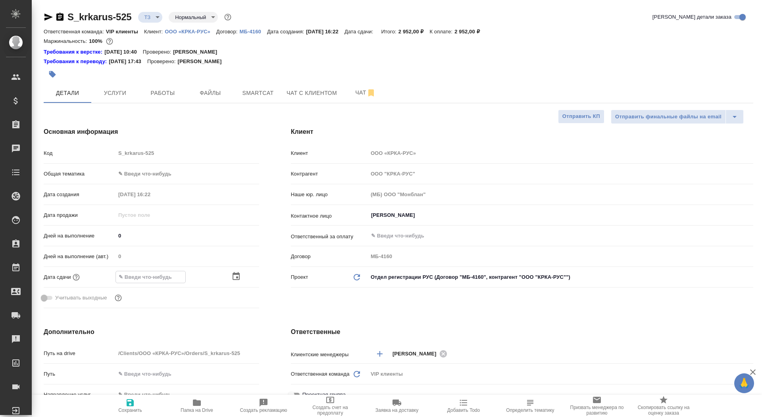
click at [234, 276] on icon "button" at bounding box center [237, 277] width 10 height 10
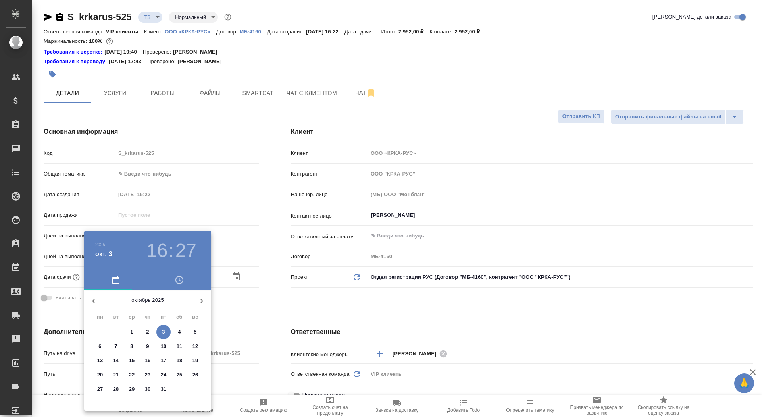
click at [149, 345] on p "9" at bounding box center [147, 346] width 3 height 8
type input "09.10.2025 16:27"
type textarea "x"
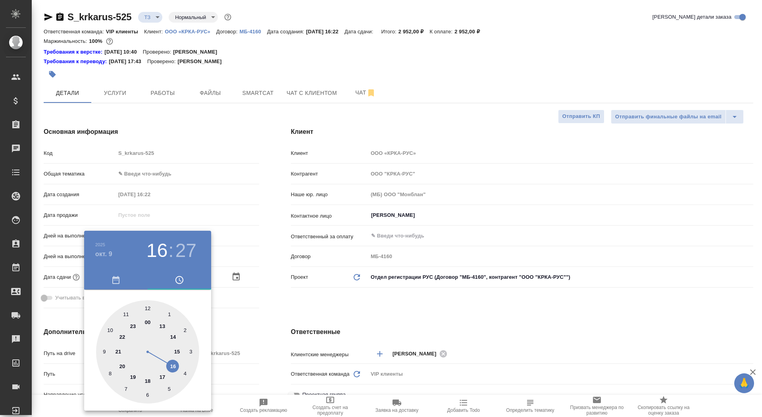
type input "09.10.2025 17:27"
type textarea "x"
click at [160, 374] on div at bounding box center [147, 351] width 103 height 103
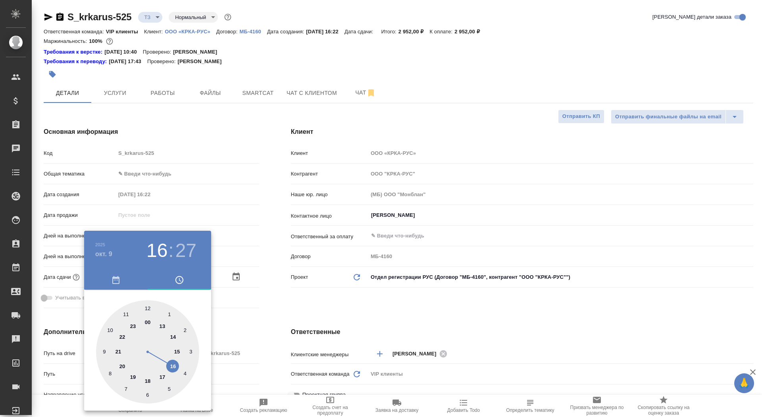
type textarea "x"
type input "09.10.2025 17:00"
type textarea "x"
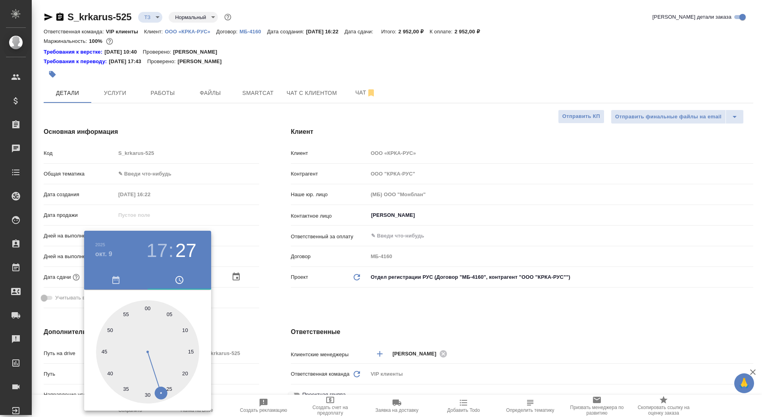
type textarea "x"
click at [147, 306] on div at bounding box center [147, 351] width 103 height 103
type textarea "x"
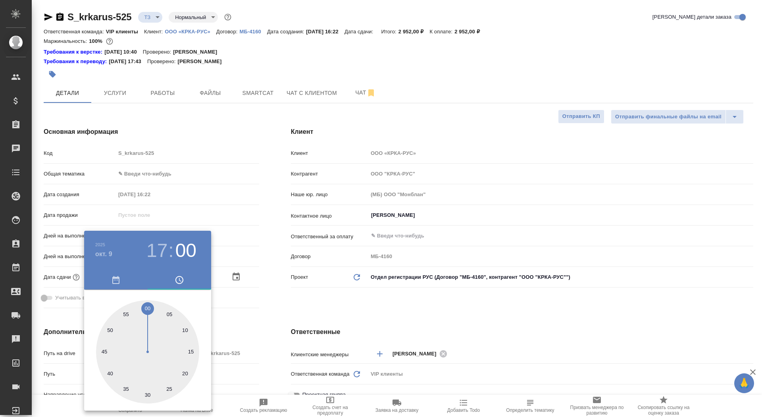
type textarea "x"
click at [276, 293] on div at bounding box center [381, 208] width 762 height 417
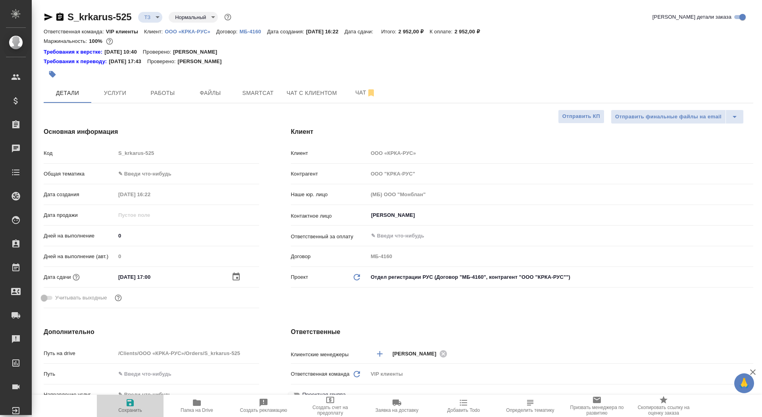
click at [133, 402] on icon "button" at bounding box center [130, 402] width 7 height 7
type textarea "x"
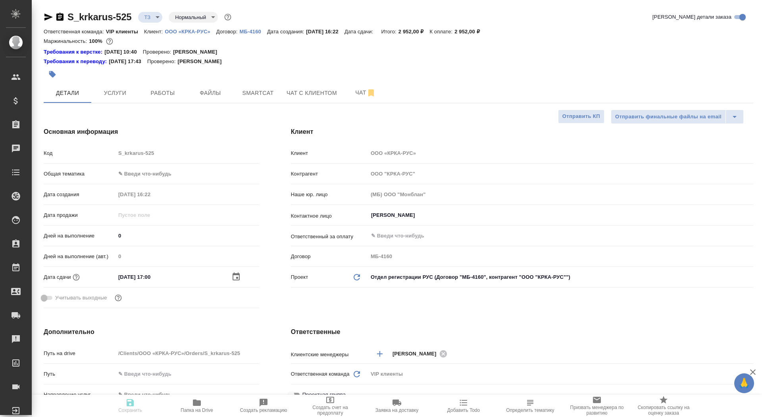
type textarea "x"
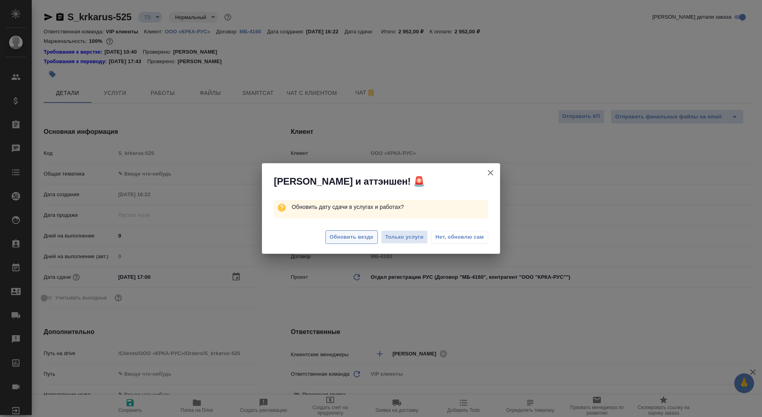
click at [347, 235] on span "Обновить везде" at bounding box center [352, 237] width 44 height 9
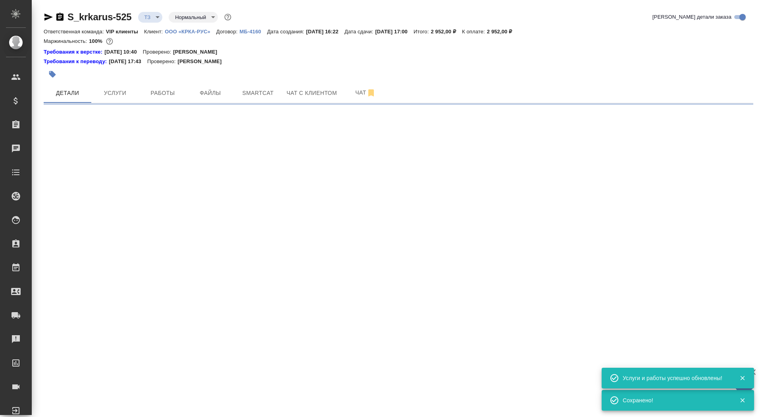
select select "RU"
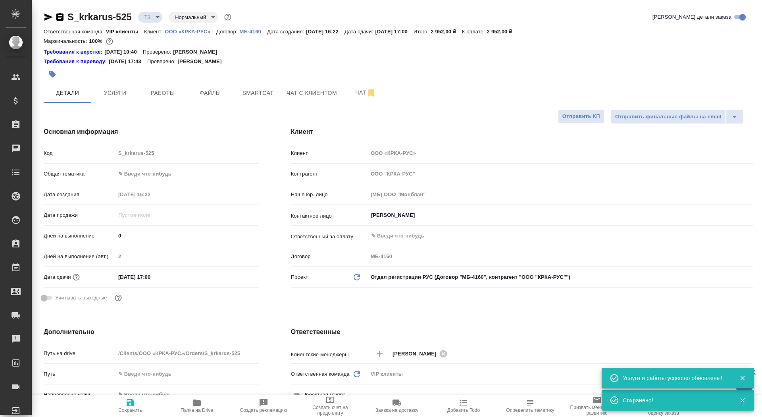
type textarea "x"
click at [112, 94] on span "Услуги" at bounding box center [115, 93] width 38 height 10
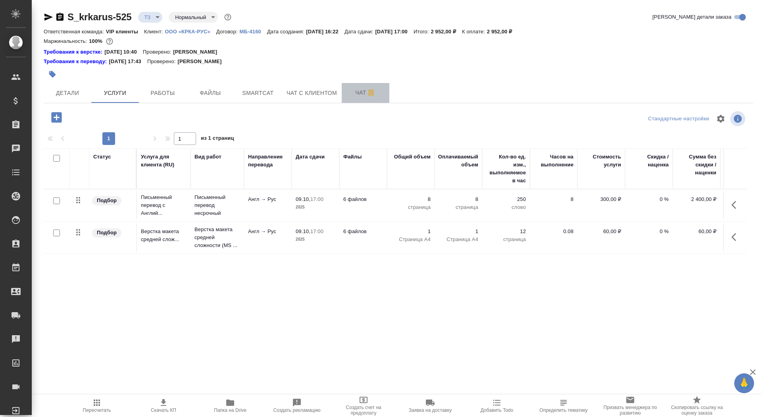
click at [352, 92] on span "Чат" at bounding box center [366, 93] width 38 height 10
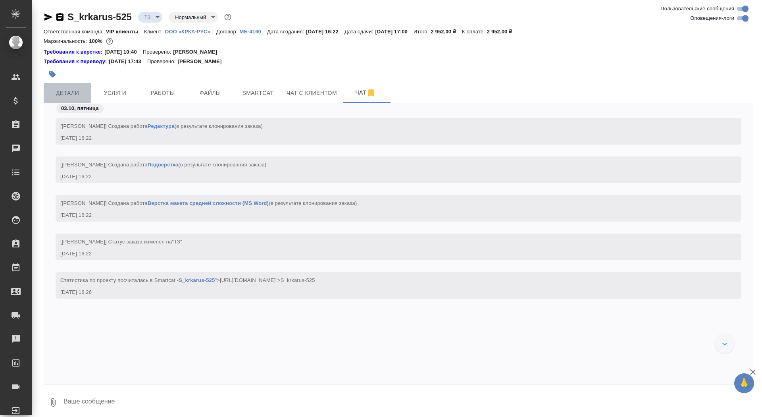
click at [65, 93] on span "Детали" at bounding box center [67, 93] width 38 height 10
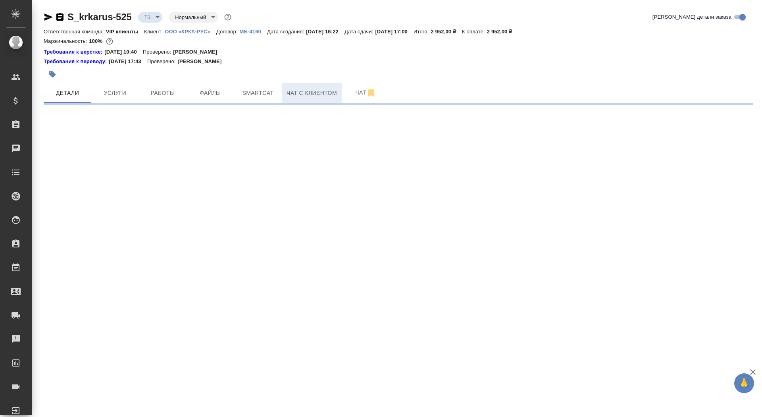
select select "RU"
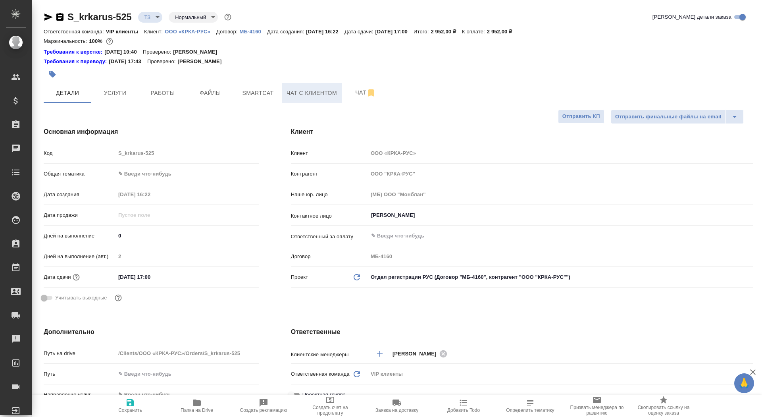
type textarea "x"
click at [347, 89] on span "Чат" at bounding box center [366, 93] width 38 height 10
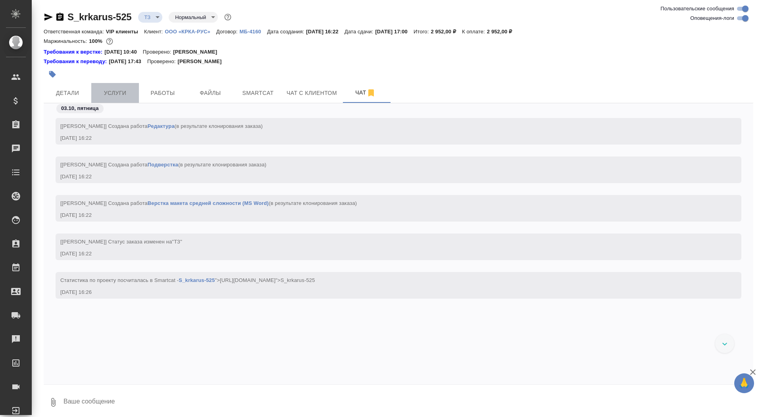
click at [124, 93] on span "Услуги" at bounding box center [115, 93] width 38 height 10
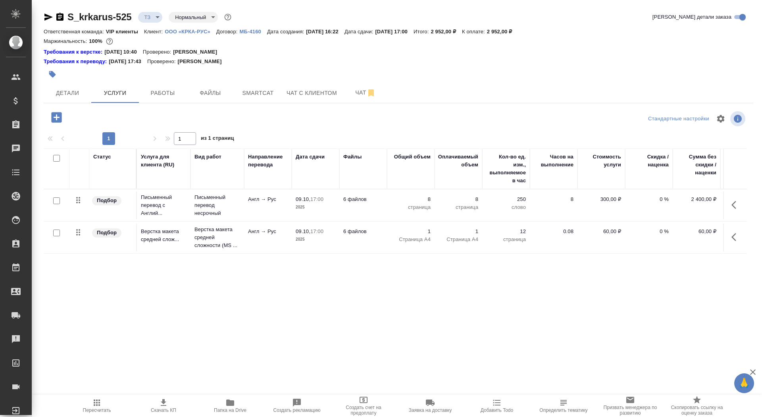
click at [286, 235] on p "Англ → Рус" at bounding box center [268, 232] width 40 height 8
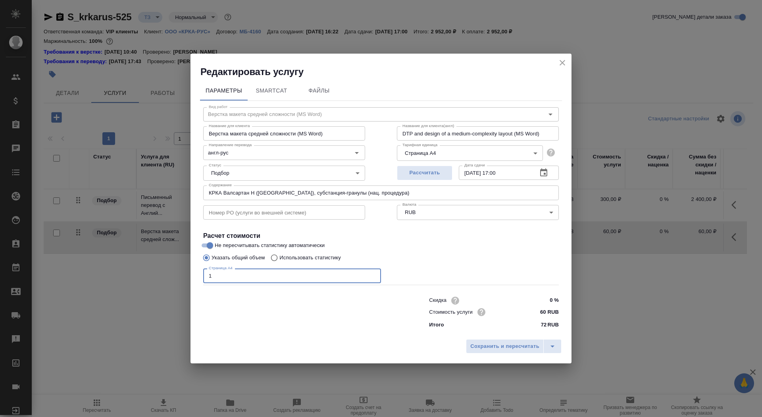
click at [243, 274] on input "1" at bounding box center [292, 275] width 178 height 14
type input "11"
click at [478, 346] on span "Сохранить и пересчитать" at bounding box center [505, 346] width 69 height 9
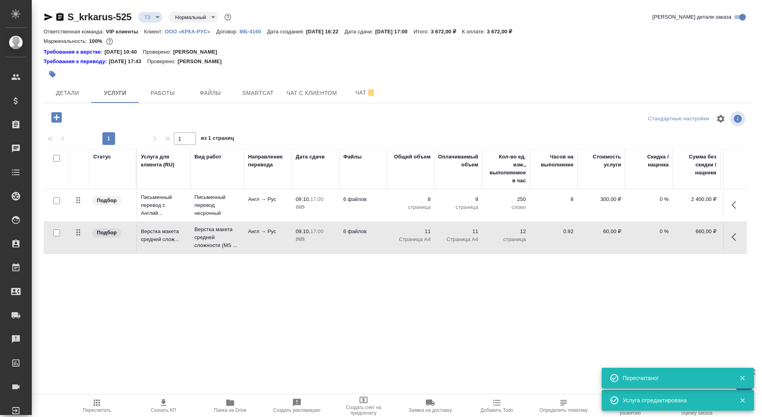
click at [163, 411] on span "Скачать КП" at bounding box center [163, 410] width 25 height 6
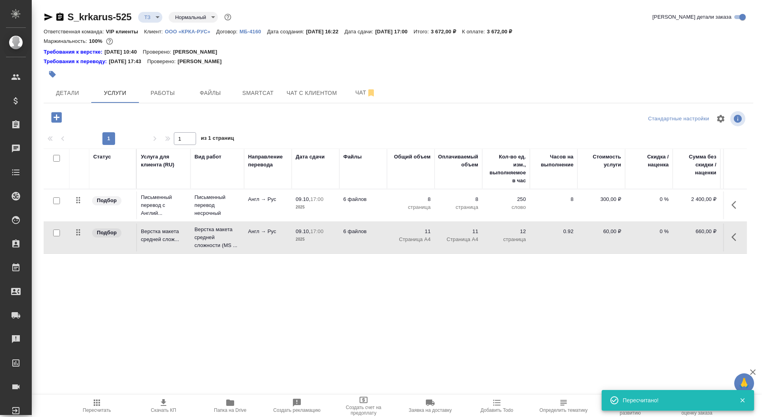
click at [59, 16] on icon "button" at bounding box center [59, 17] width 7 height 8
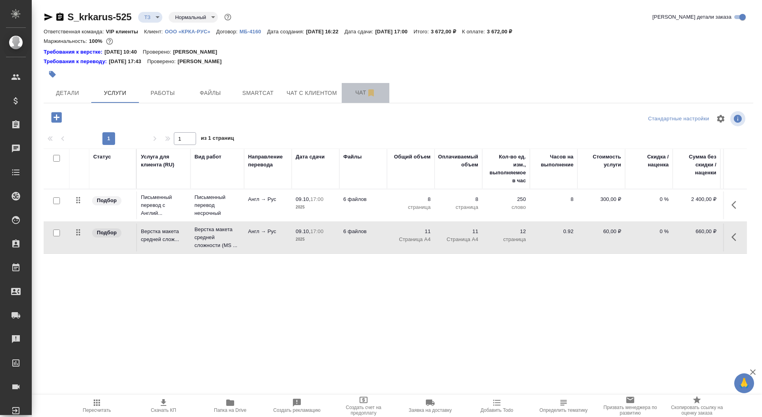
click at [356, 91] on span "Чат" at bounding box center [366, 93] width 38 height 10
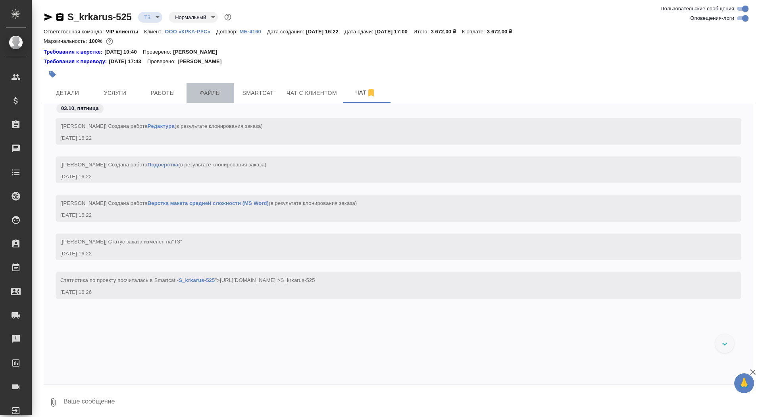
click at [202, 97] on span "Файлы" at bounding box center [210, 93] width 38 height 10
click at [249, 97] on span "Smartcat" at bounding box center [258, 93] width 38 height 10
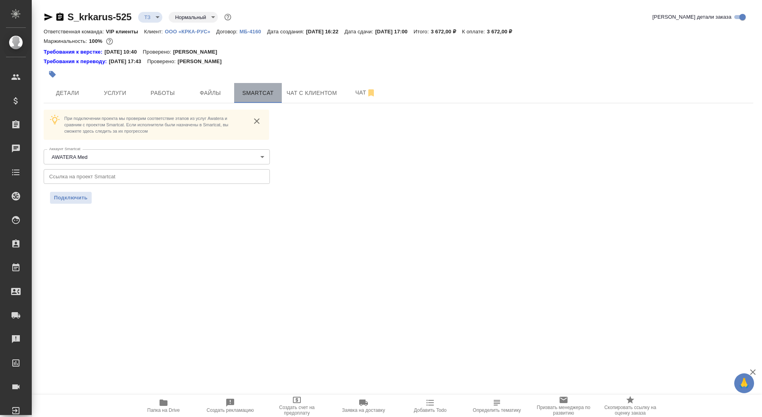
click at [251, 91] on span "Smartcat" at bounding box center [258, 93] width 38 height 10
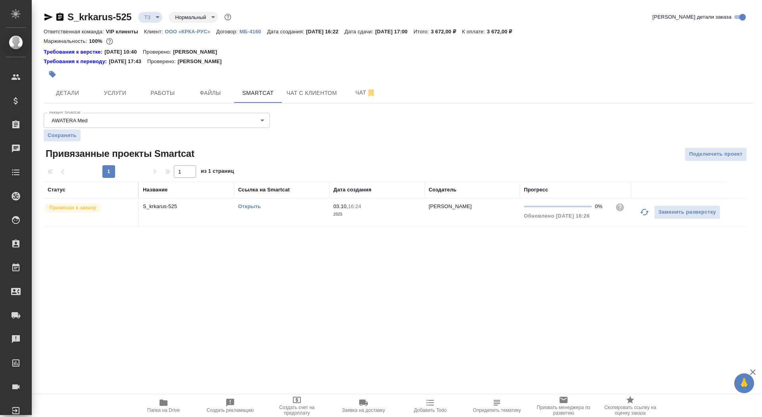
click at [251, 204] on link "Открыть" at bounding box center [249, 206] width 23 height 6
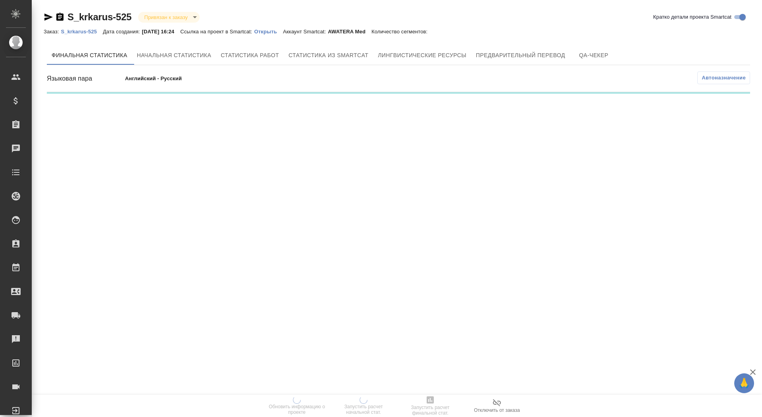
click at [276, 31] on p "Открыть" at bounding box center [269, 32] width 29 height 6
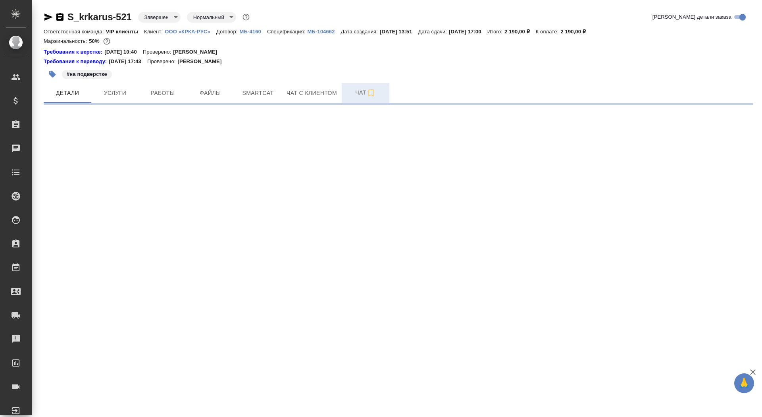
select select "RU"
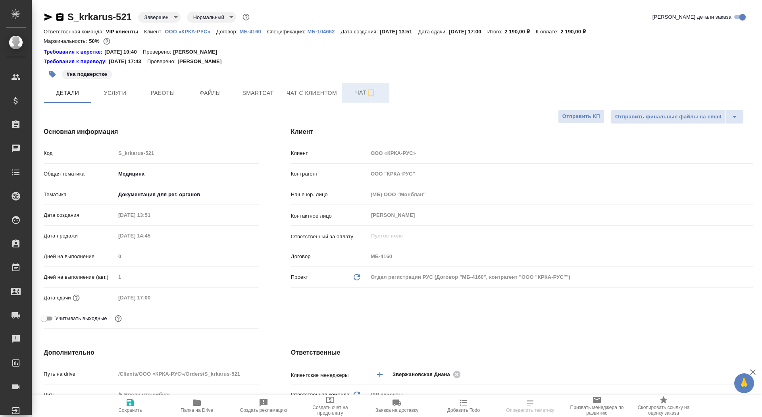
click at [349, 93] on span "Чат" at bounding box center [366, 93] width 38 height 10
type textarea "x"
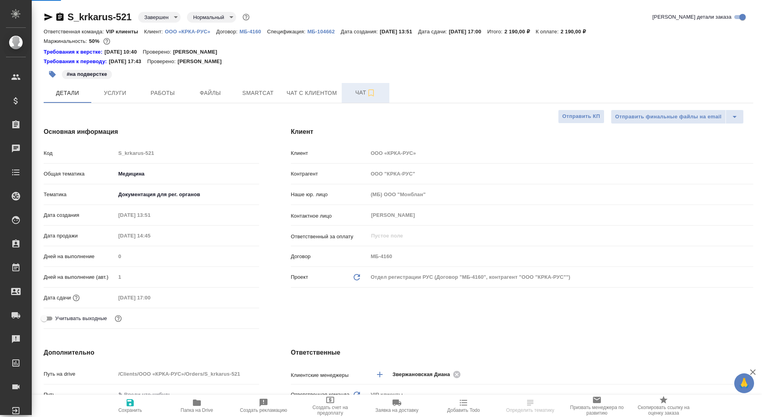
type textarea "x"
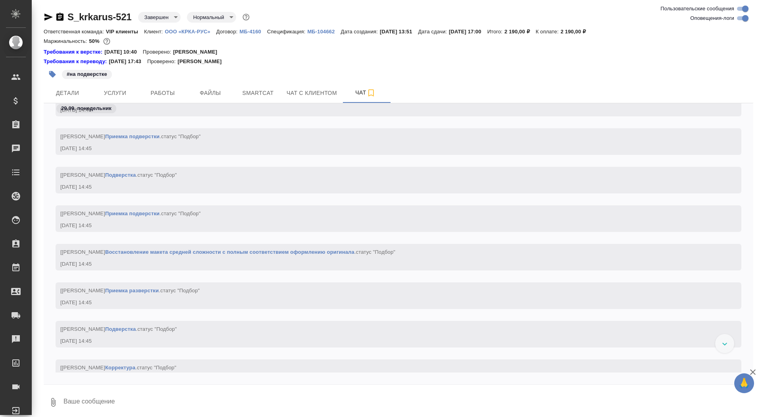
scroll to position [1146, 0]
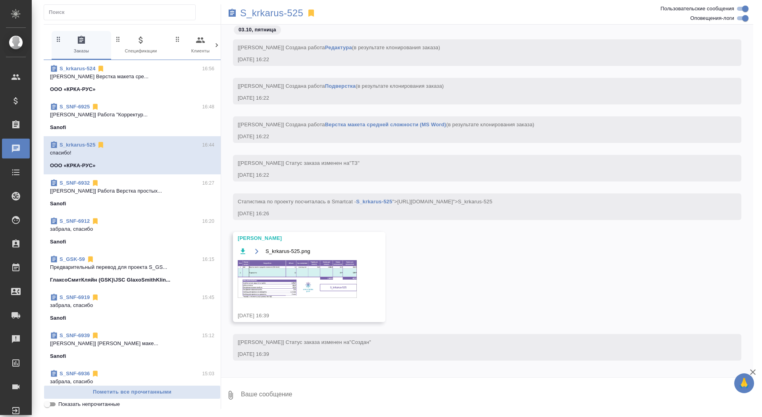
scroll to position [45, 0]
